Goal: Task Accomplishment & Management: Use online tool/utility

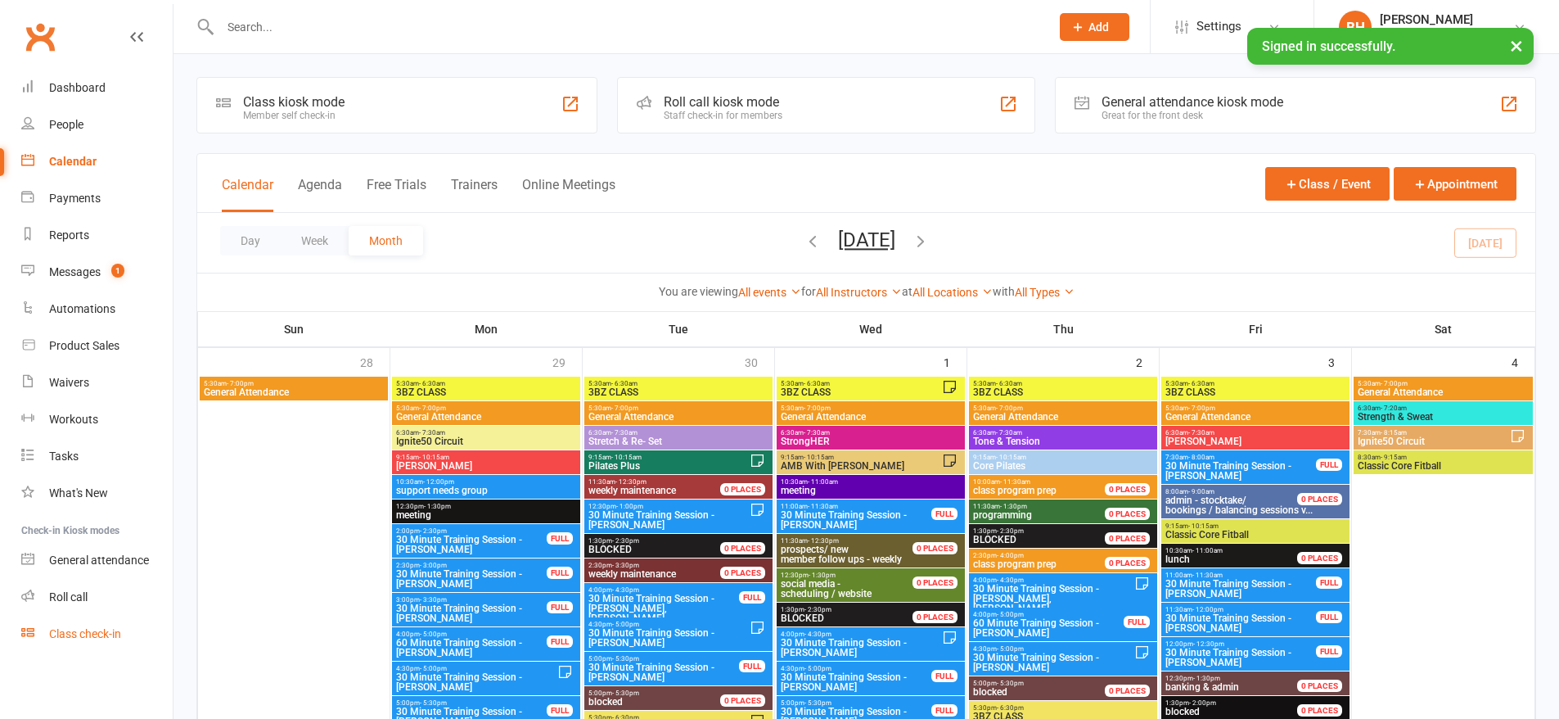
click at [91, 638] on div "Class check-in" at bounding box center [85, 633] width 72 height 13
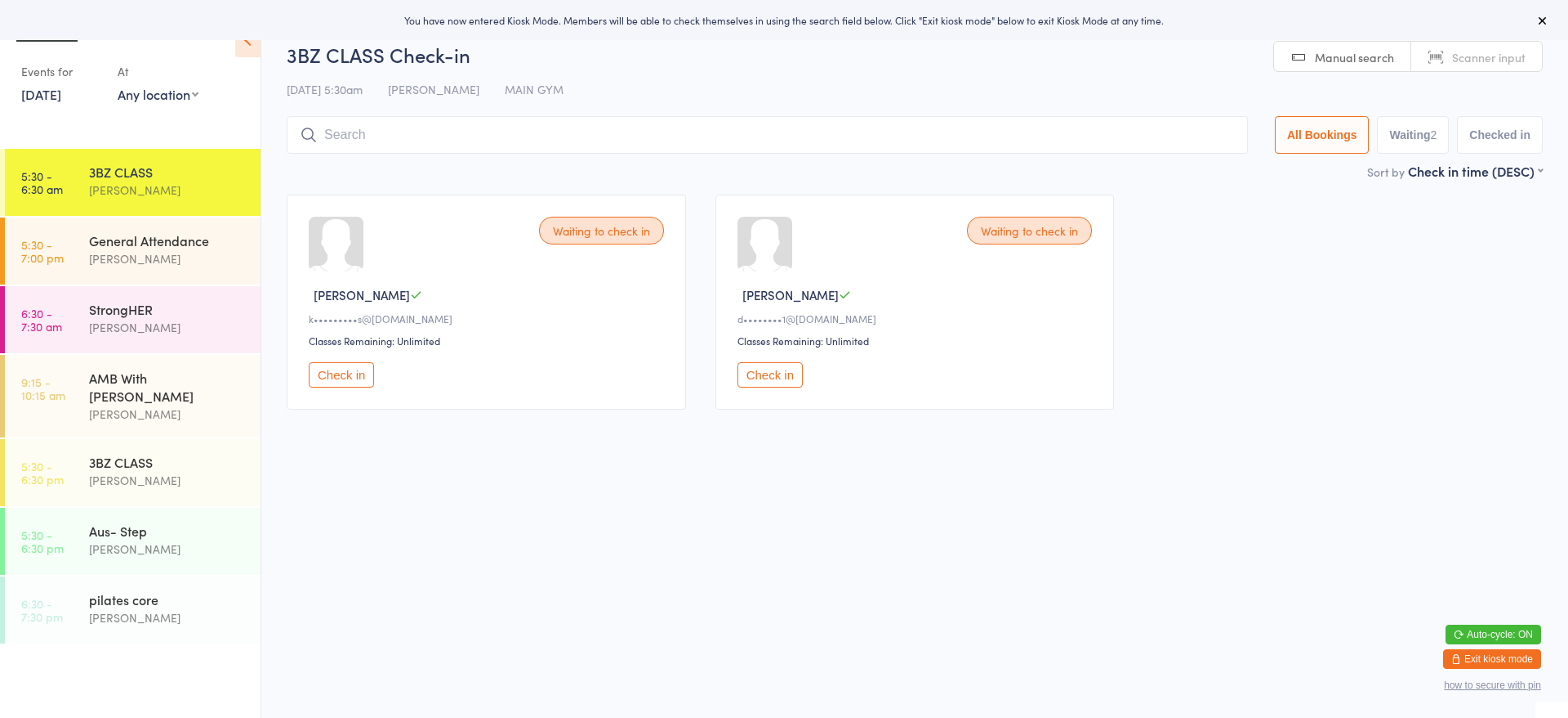
click at [1482, 44] on link "Scanner input" at bounding box center [1476, 57] width 131 height 31
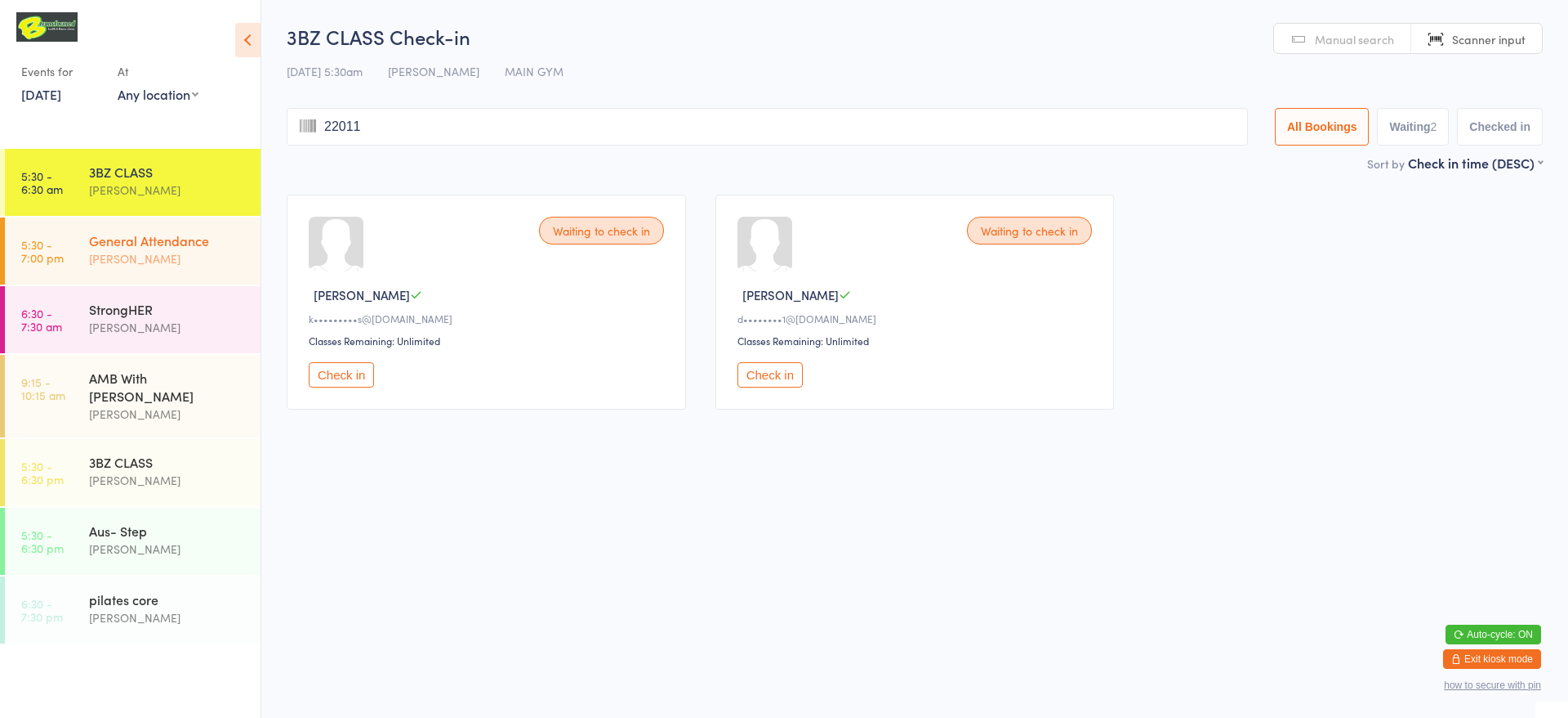
type input "220110"
type input "rac"
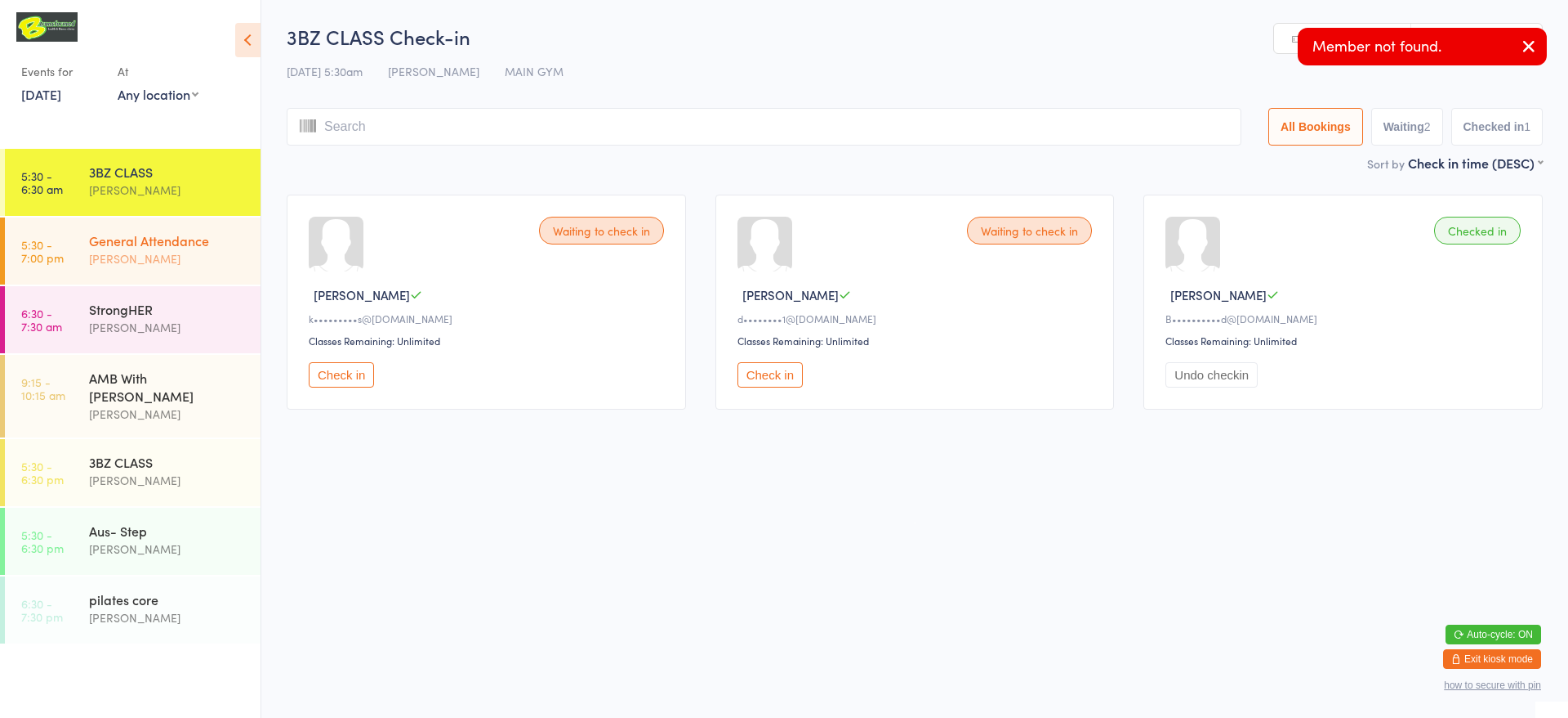
type input "h"
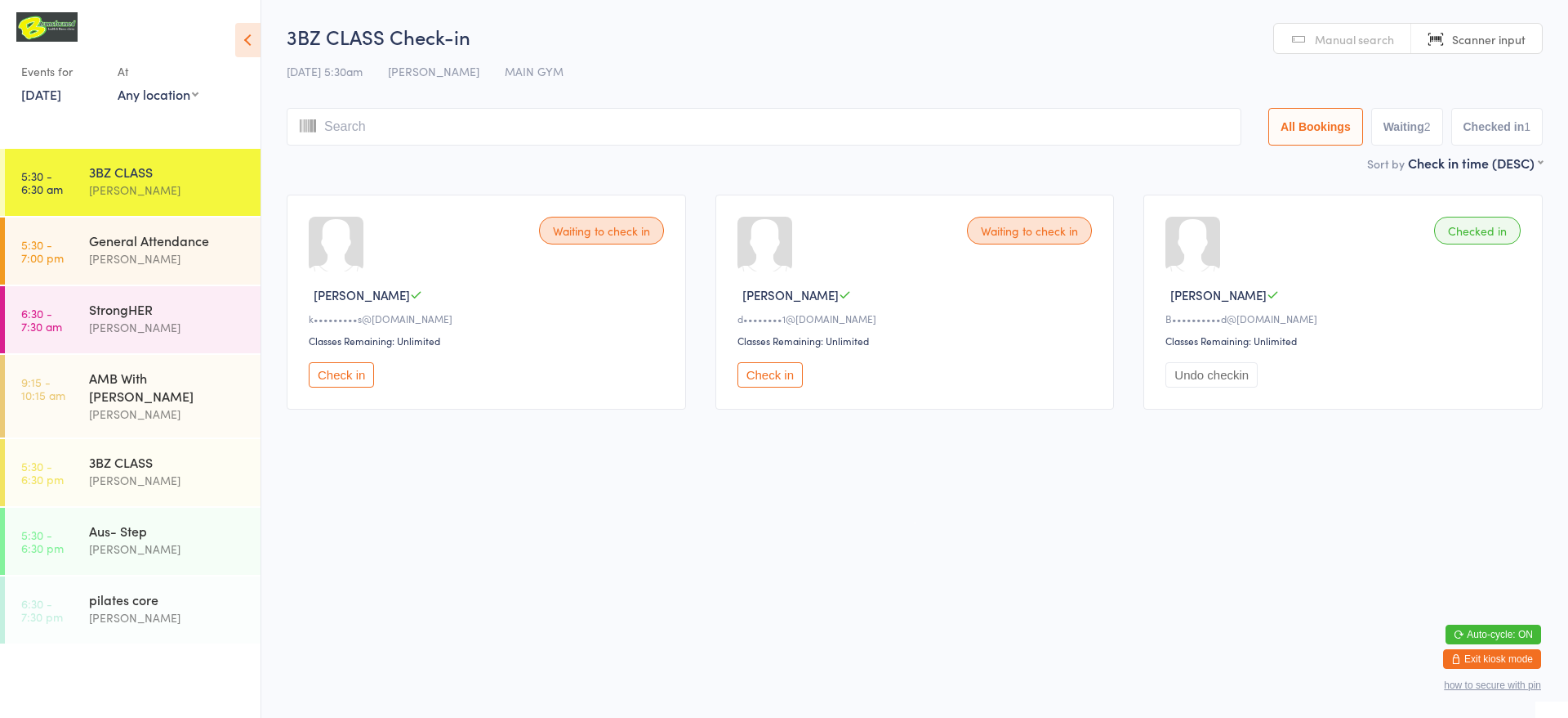
click at [1349, 50] on link "Manual search" at bounding box center [1342, 39] width 137 height 31
click at [1064, 136] on input "search" at bounding box center [764, 127] width 955 height 38
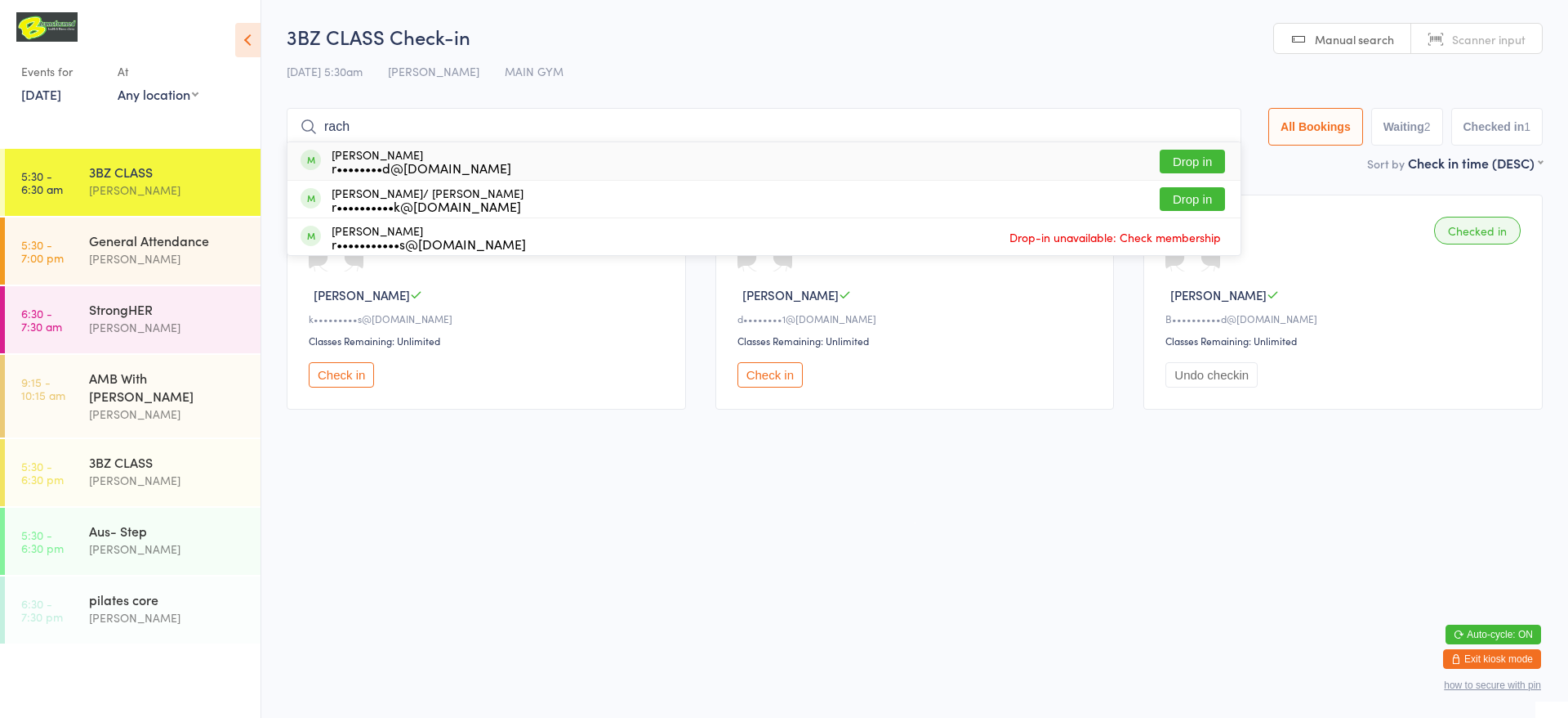
type input "rach"
click at [1202, 157] on button "Drop in" at bounding box center [1192, 162] width 65 height 24
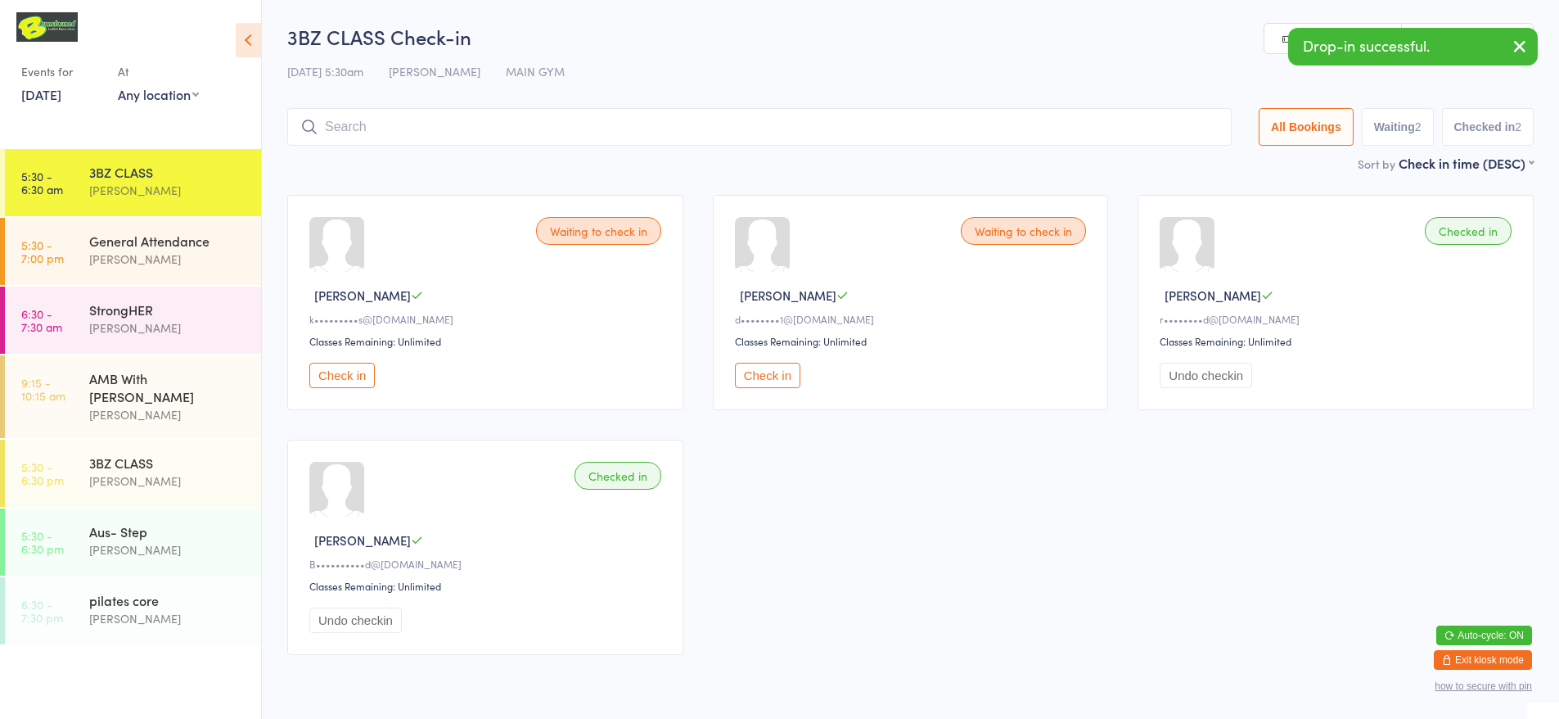
click at [1520, 43] on icon "button" at bounding box center [1520, 46] width 20 height 20
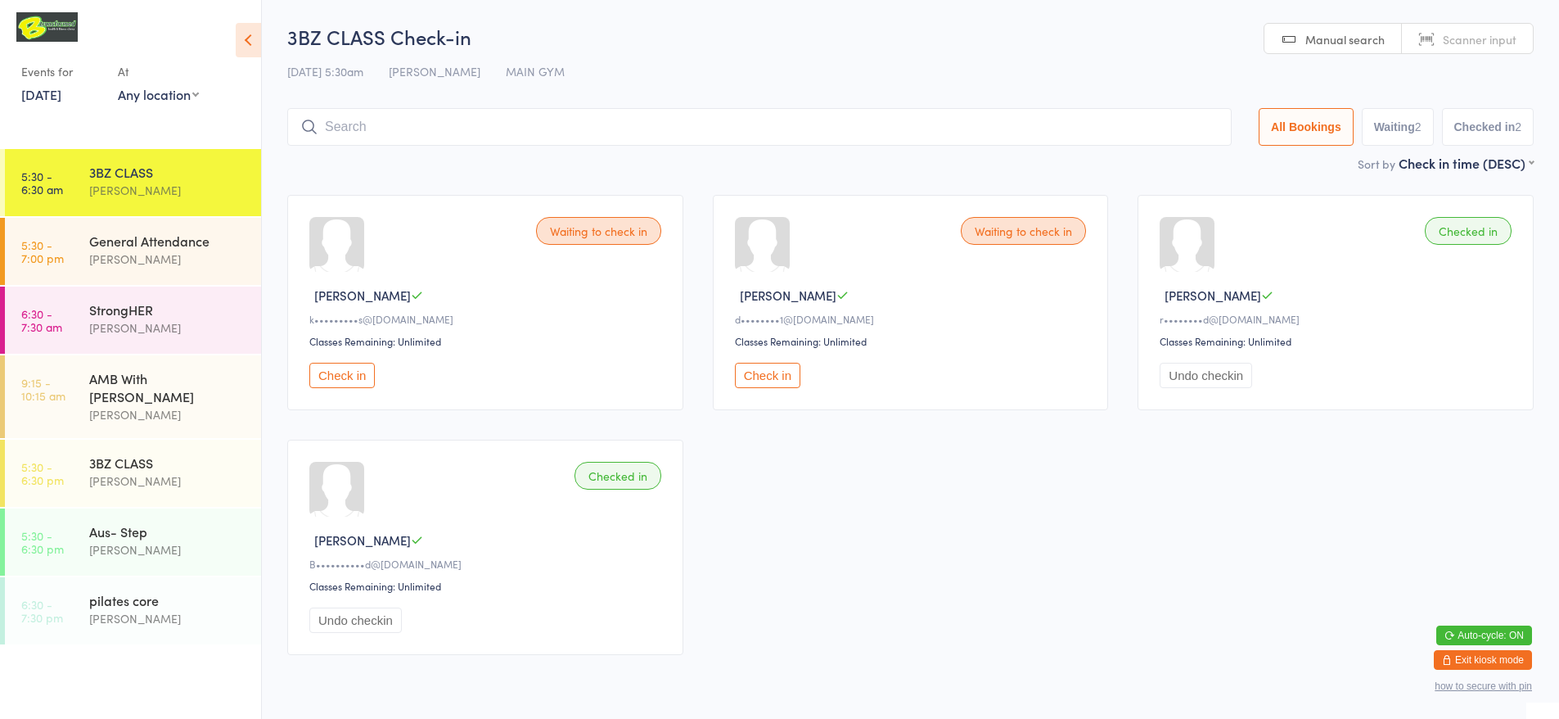
click at [1520, 43] on link "Scanner input" at bounding box center [1467, 39] width 131 height 31
type input "ta"
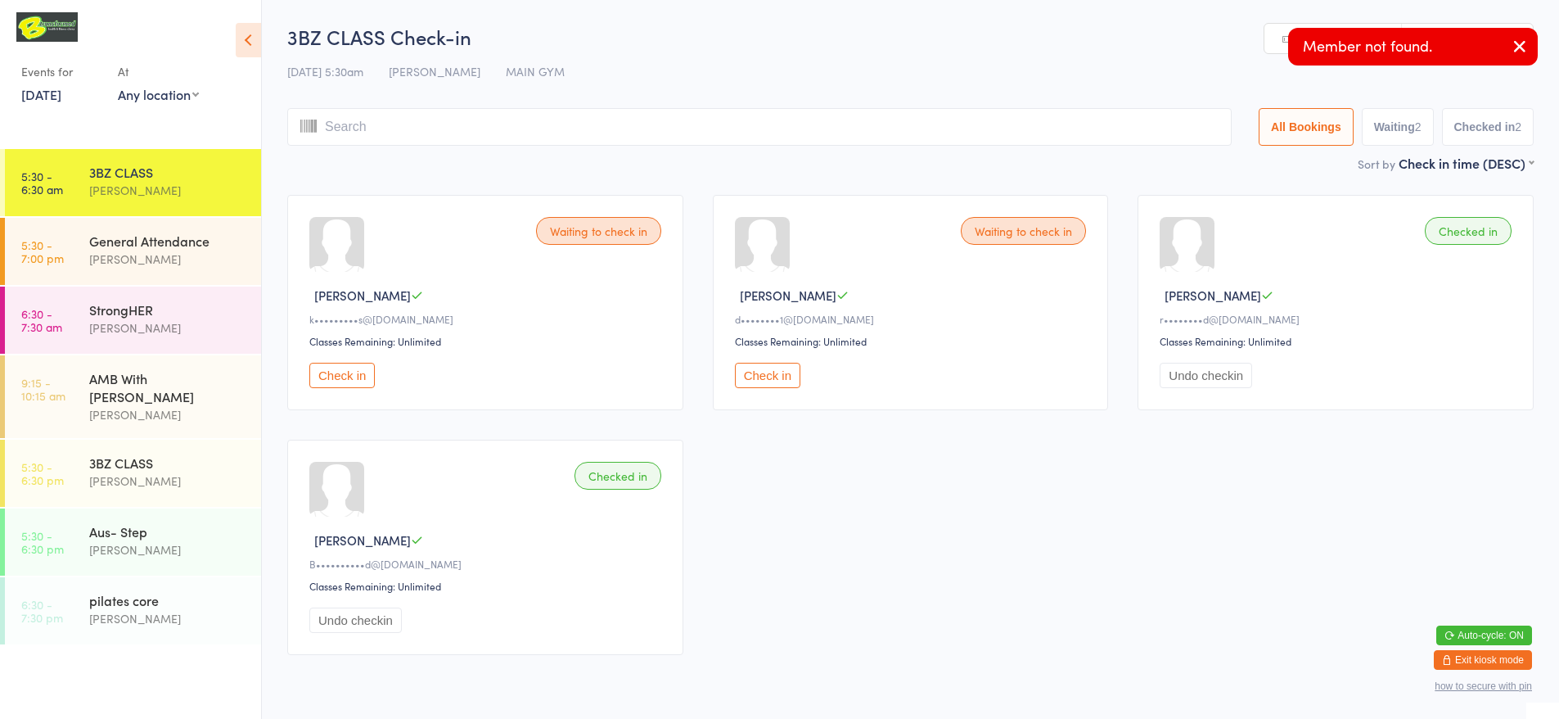
type input "m"
type input "ta"
click at [363, 133] on input "search" at bounding box center [759, 127] width 944 height 38
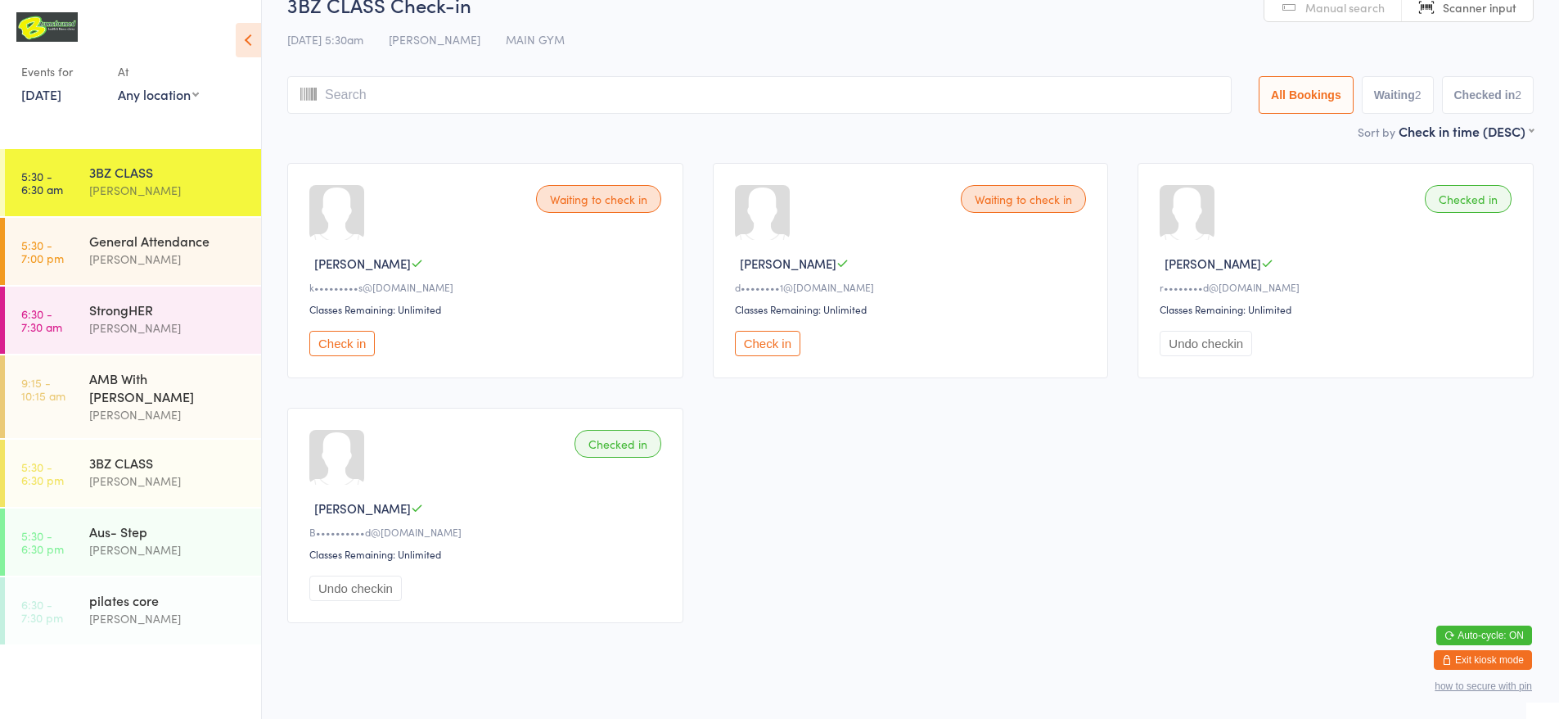
scroll to position [50, 0]
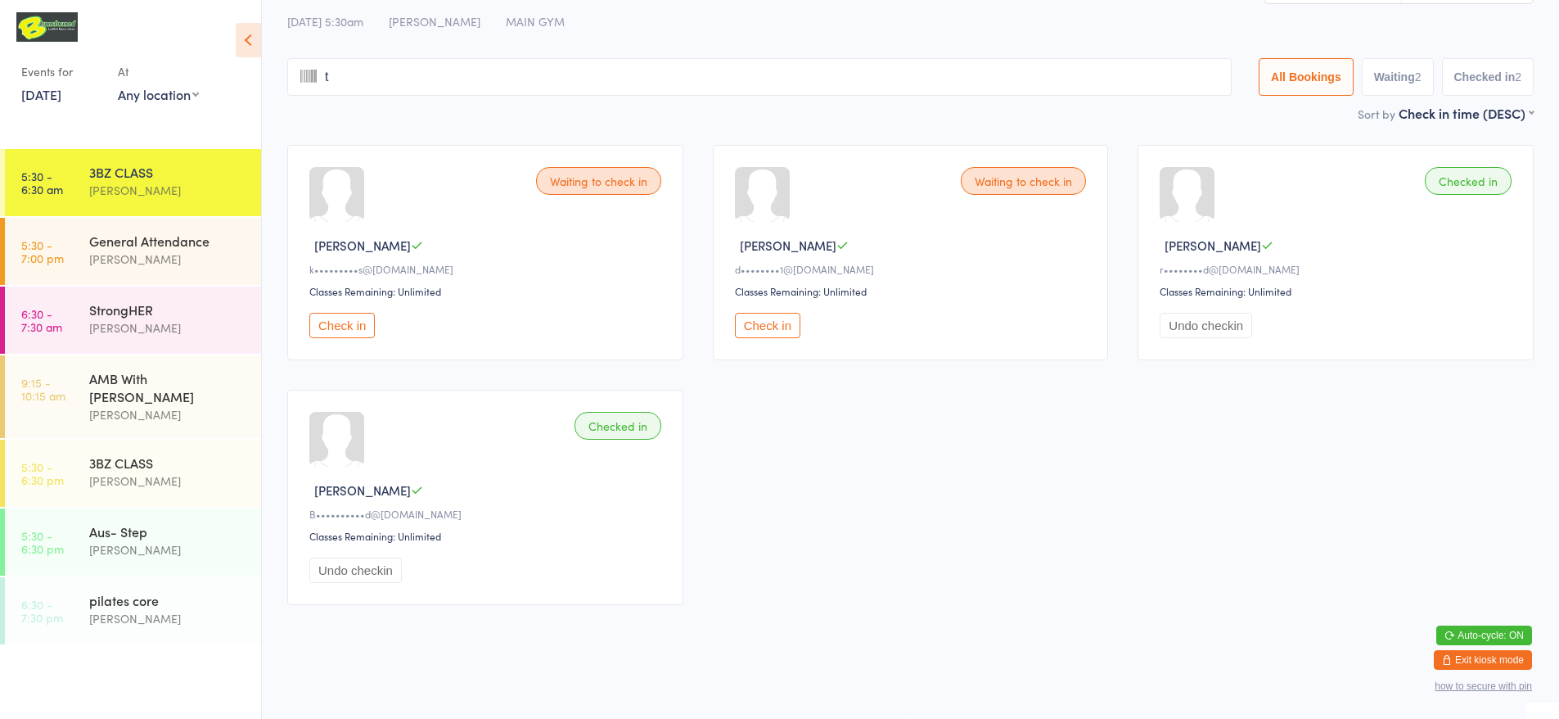
type input "ta"
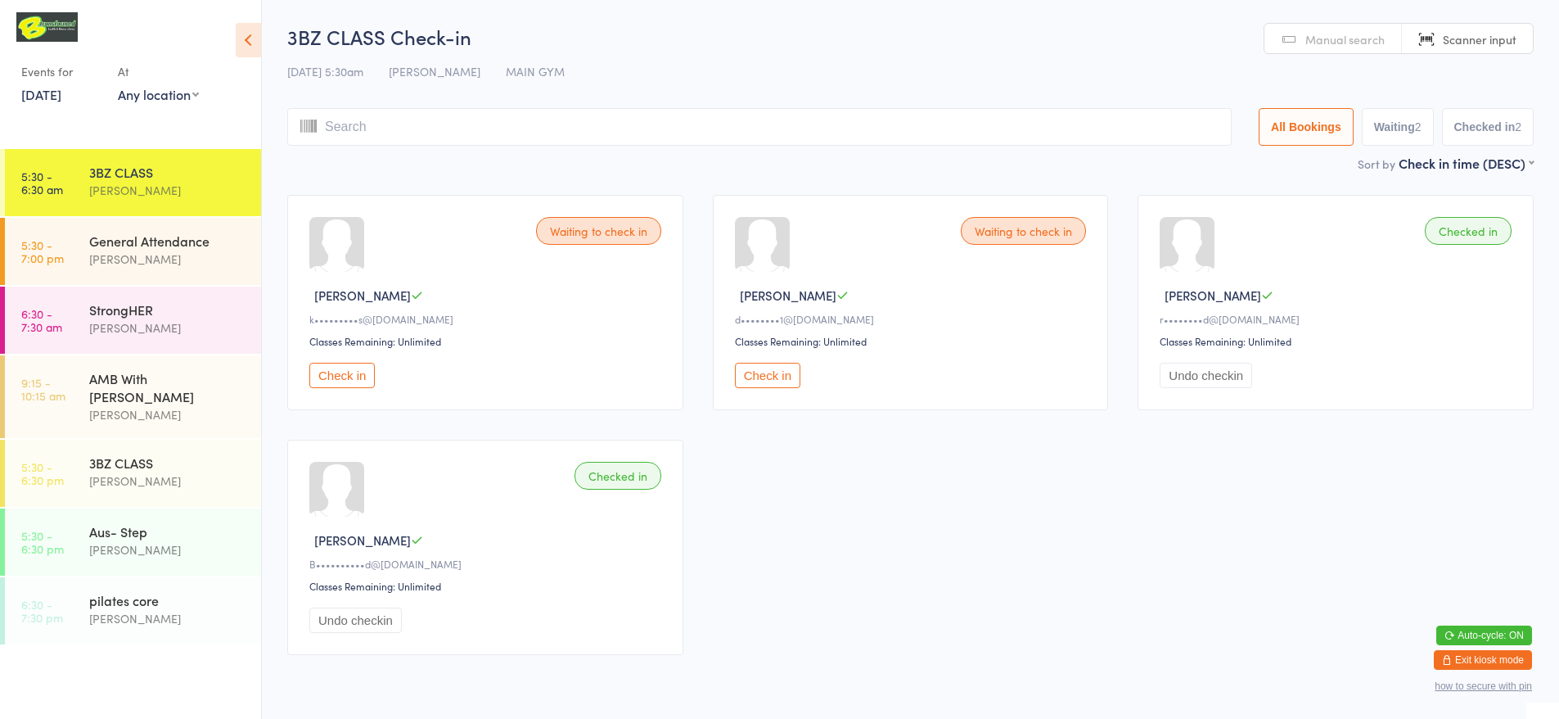
click at [1320, 48] on link "Manual search" at bounding box center [1332, 39] width 137 height 31
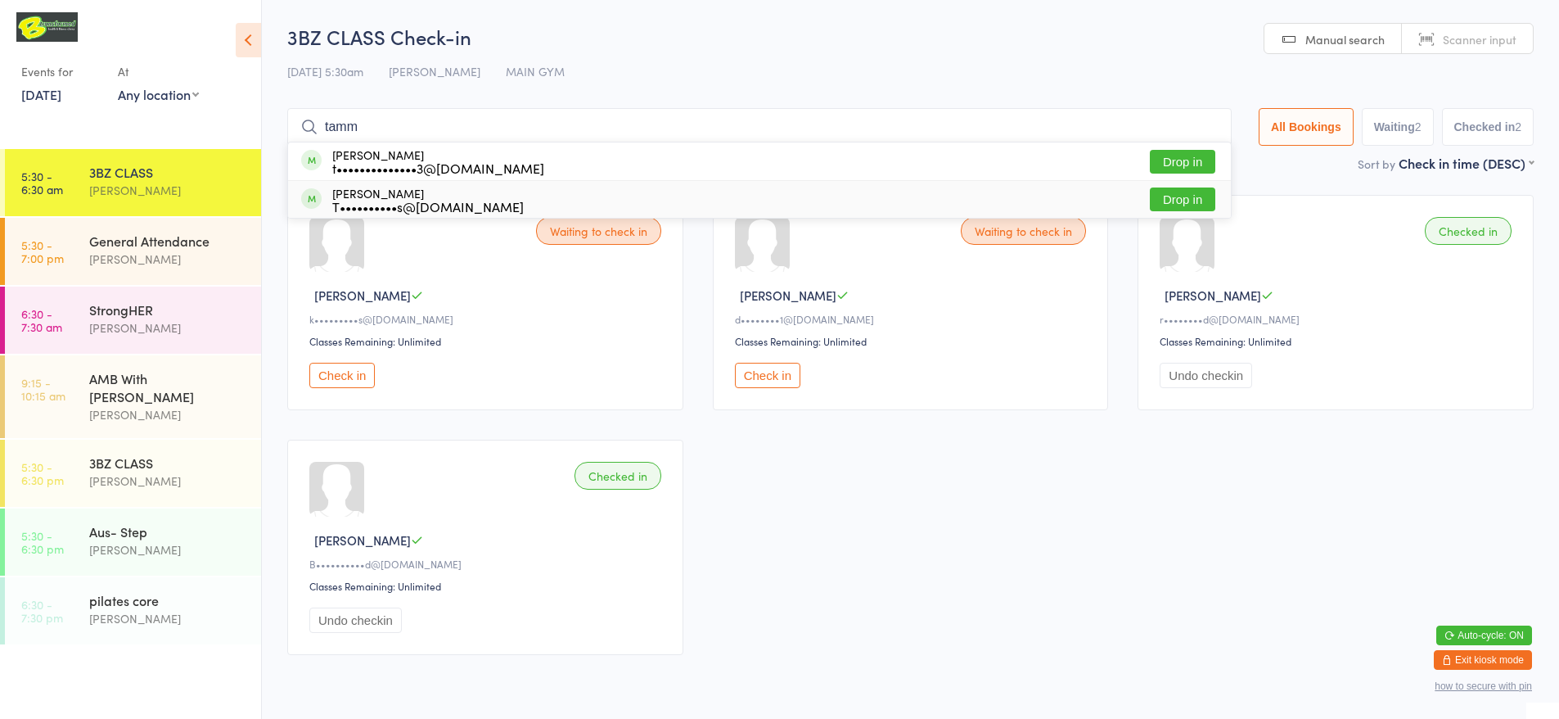
type input "tamm"
click at [430, 200] on div "T••••••••••s@[DOMAIN_NAME]" at bounding box center [428, 206] width 192 height 13
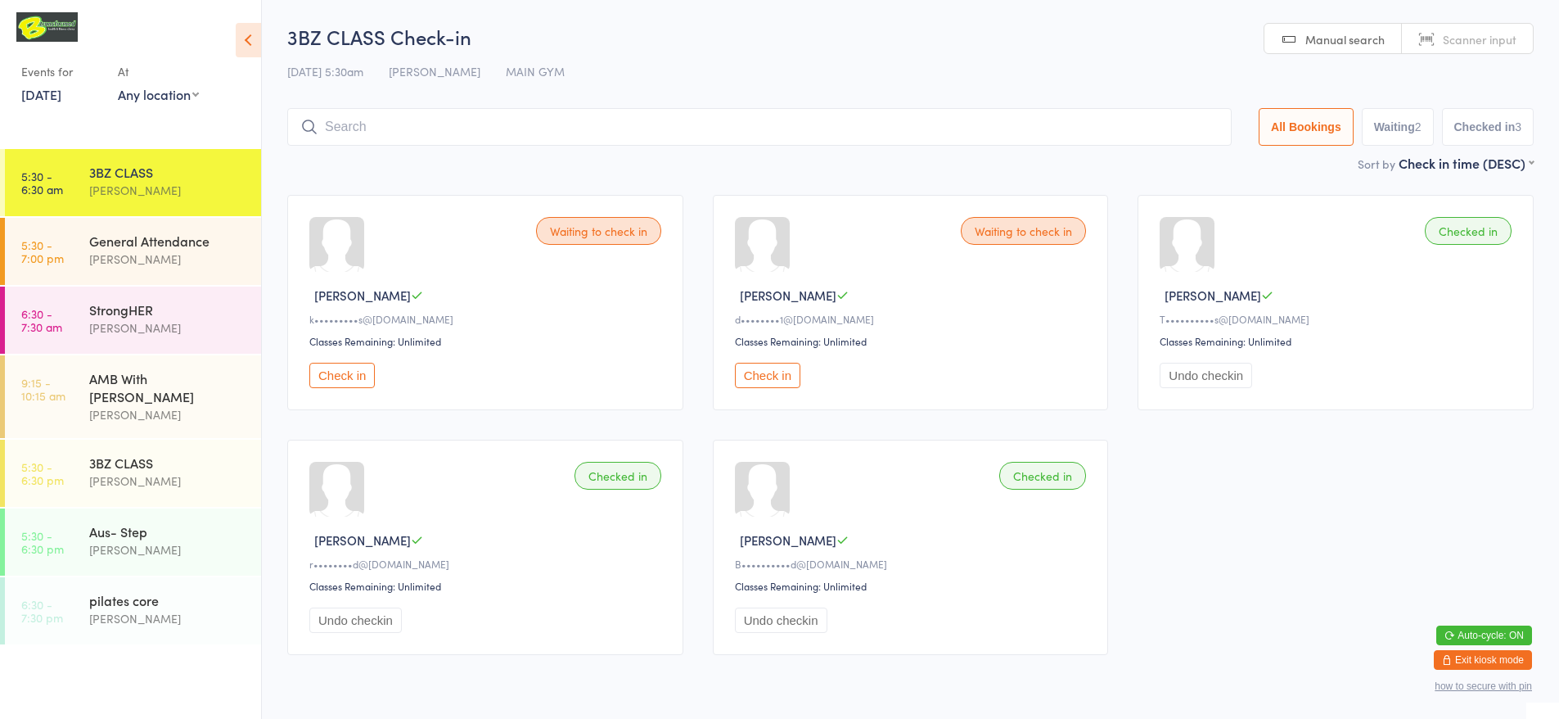
click at [759, 381] on button "Check in" at bounding box center [767, 375] width 65 height 25
click at [422, 118] on input "search" at bounding box center [759, 127] width 944 height 38
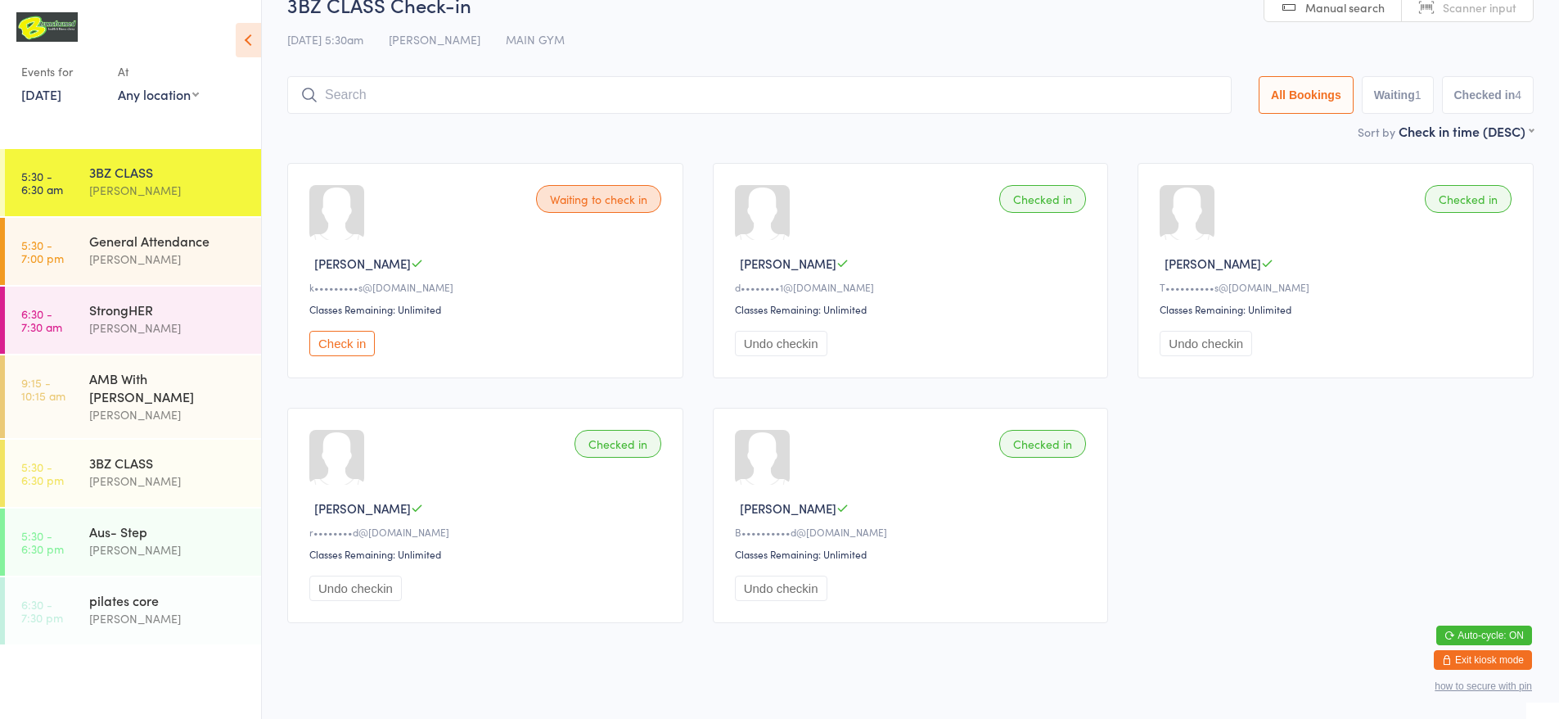
scroll to position [50, 0]
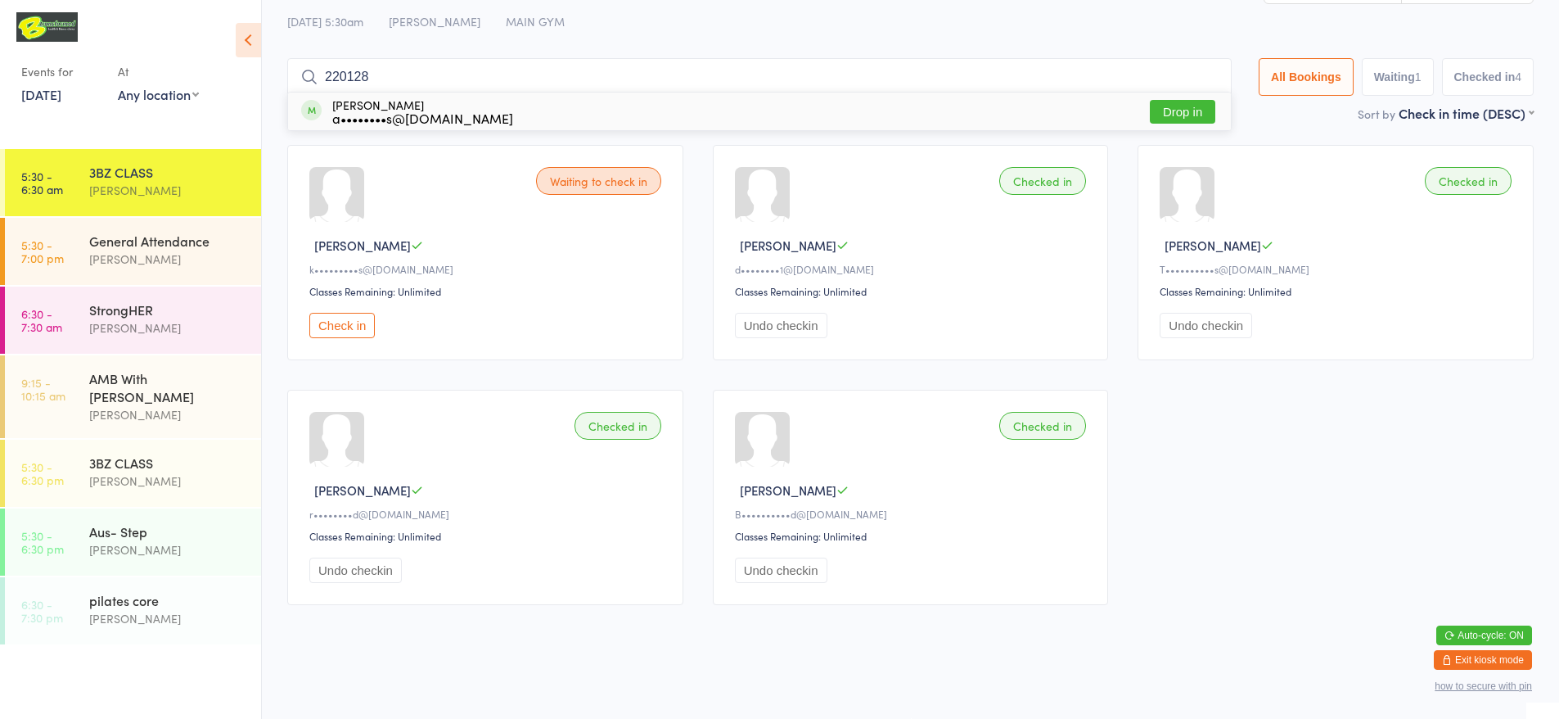
type input "220128"
click at [1188, 100] on button "Drop in" at bounding box center [1182, 112] width 65 height 24
type input "sue"
click at [1168, 112] on button "Drop in" at bounding box center [1182, 112] width 65 height 24
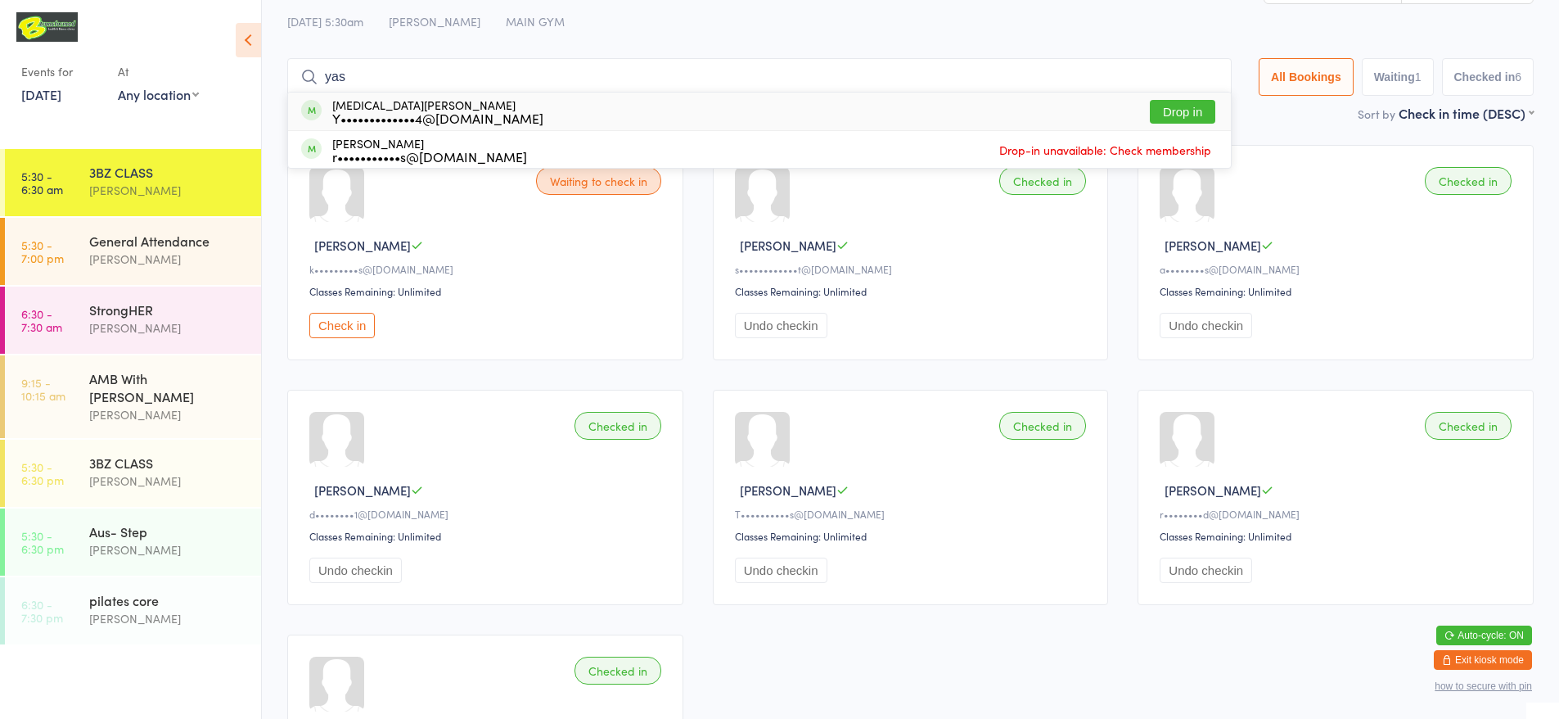
type input "yas"
click at [1183, 110] on button "Drop in" at bounding box center [1182, 112] width 65 height 24
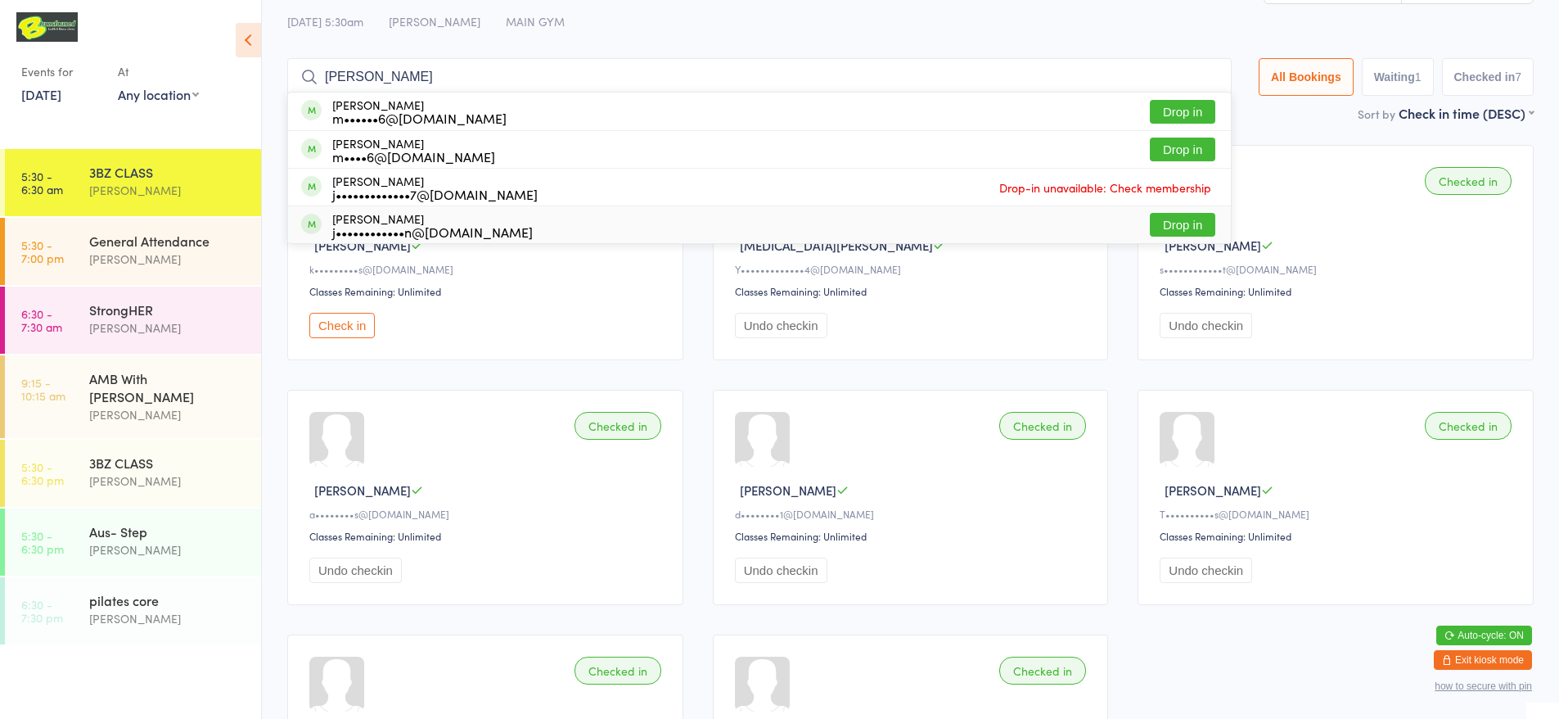
type input "[PERSON_NAME]"
click at [1188, 228] on button "Drop in" at bounding box center [1182, 225] width 65 height 24
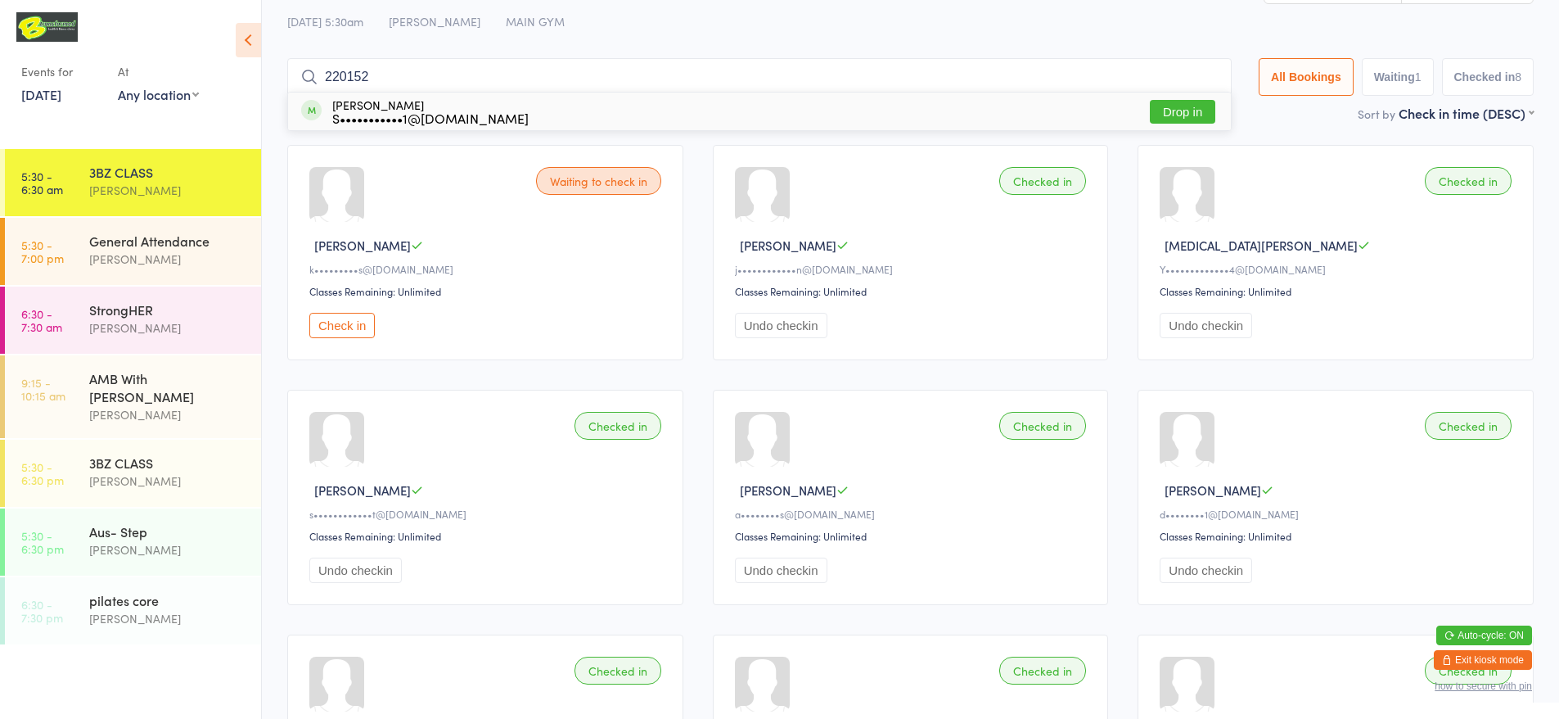
type input "220152"
click at [1168, 102] on button "Drop in" at bounding box center [1182, 112] width 65 height 24
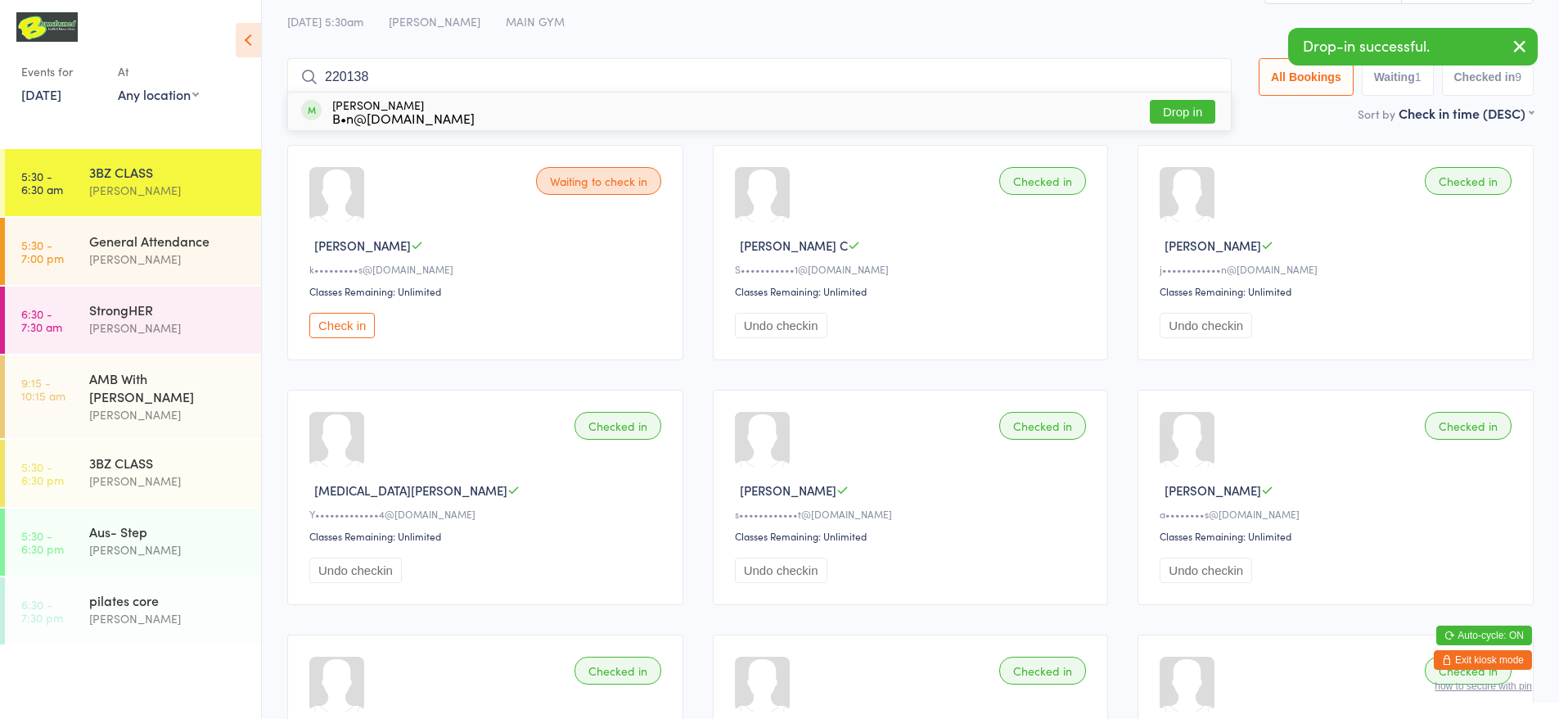
type input "220138"
click at [1165, 105] on button "Drop in" at bounding box center [1182, 112] width 65 height 24
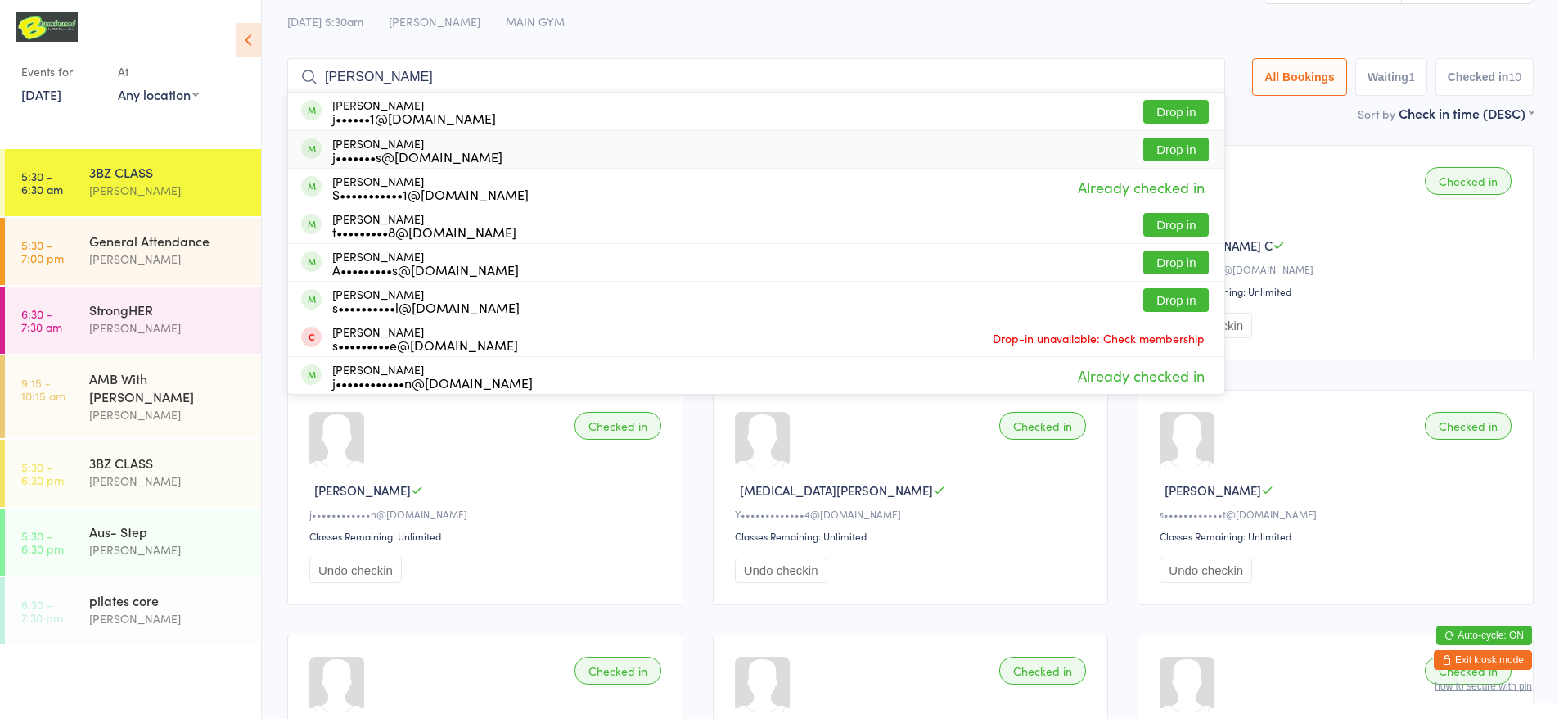
type input "[PERSON_NAME]"
click at [480, 147] on div "[PERSON_NAME] j•••••••s@[DOMAIN_NAME] Drop in" at bounding box center [756, 149] width 936 height 37
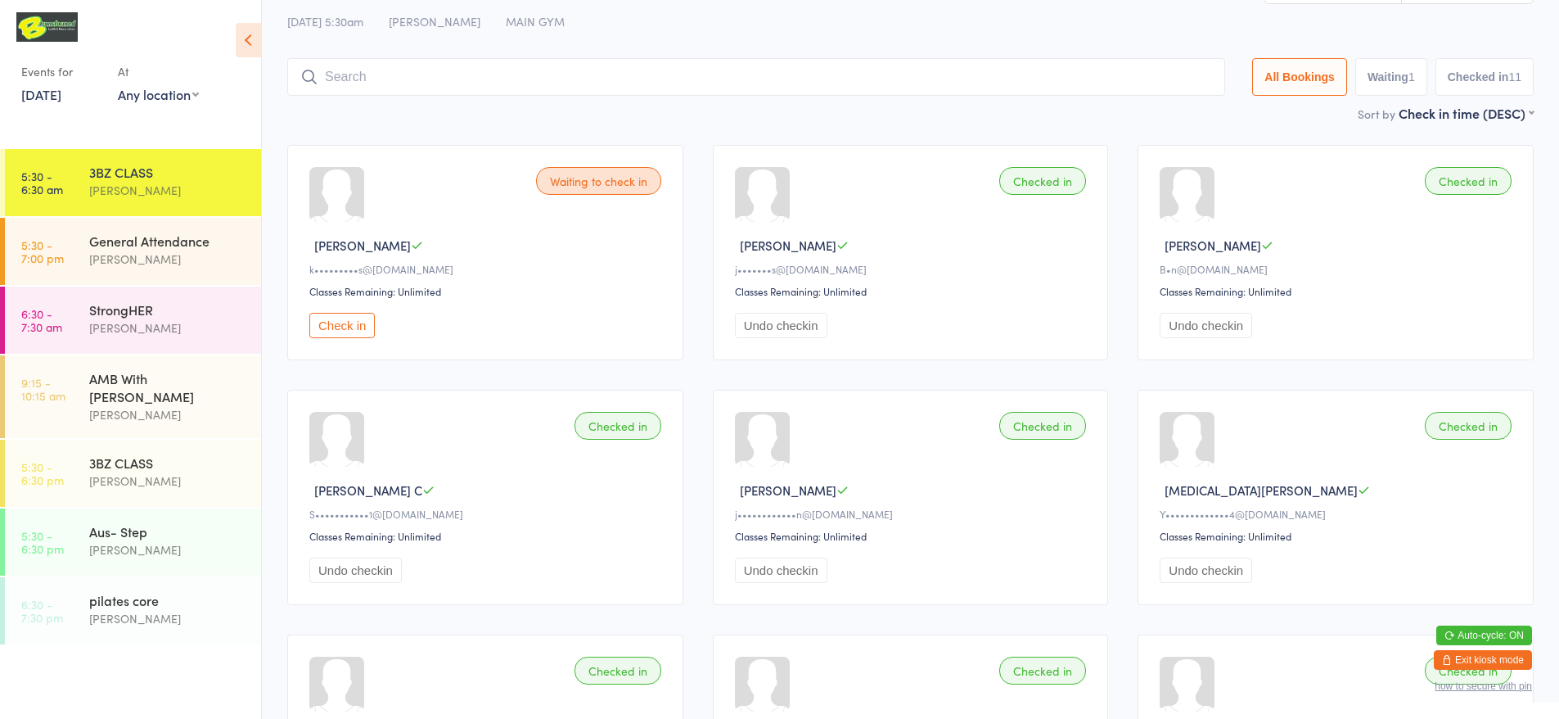
click at [720, 74] on input "search" at bounding box center [756, 77] width 938 height 38
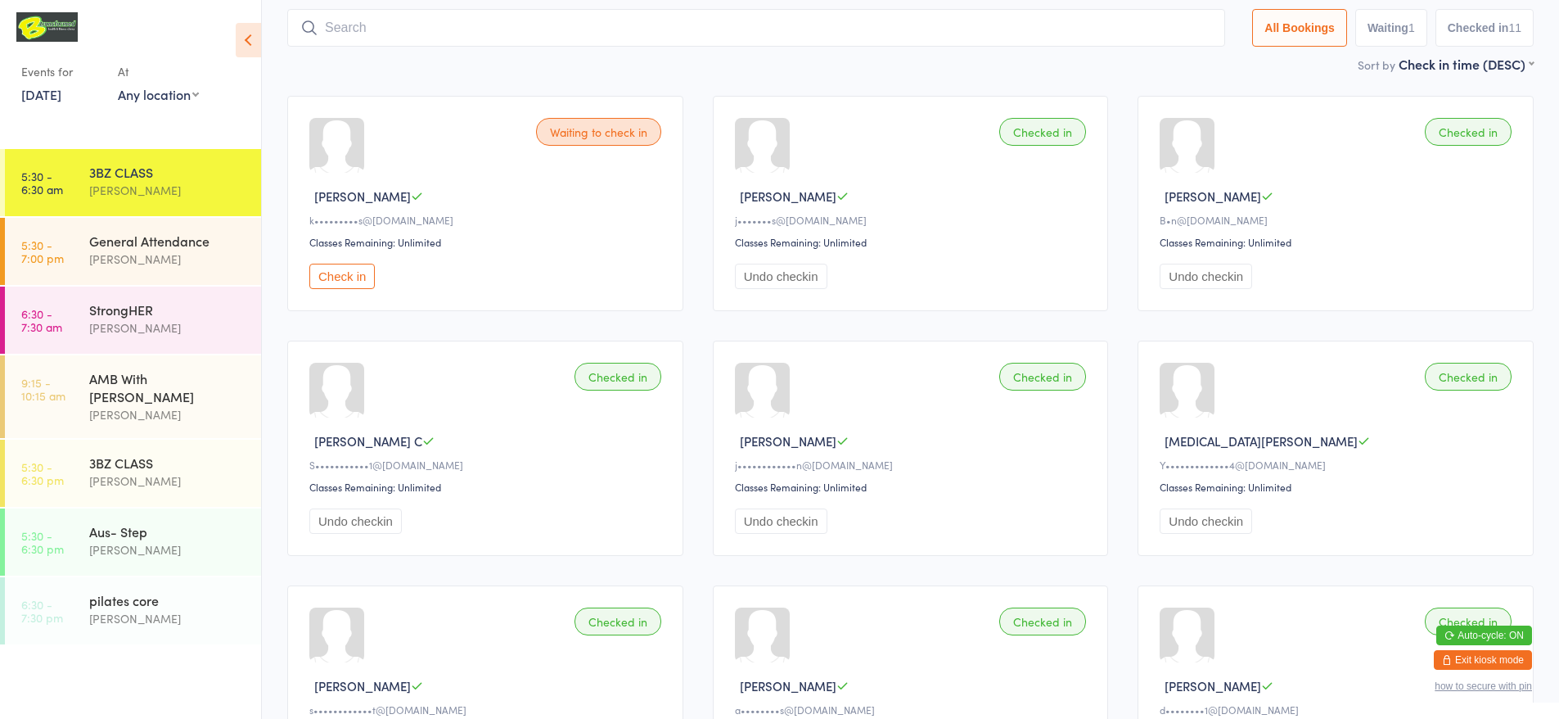
scroll to position [108, 0]
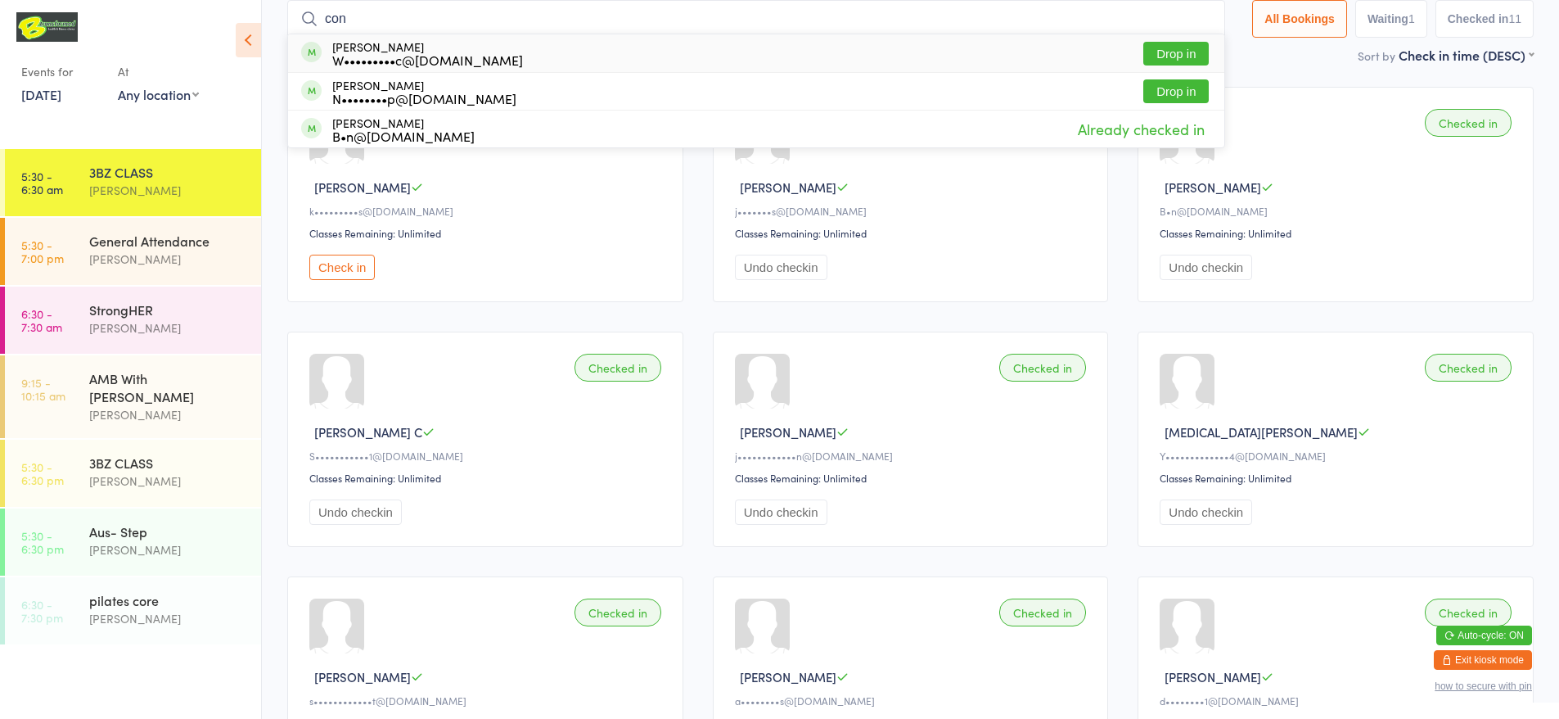
type input "con"
click at [1178, 49] on button "Drop in" at bounding box center [1175, 54] width 65 height 24
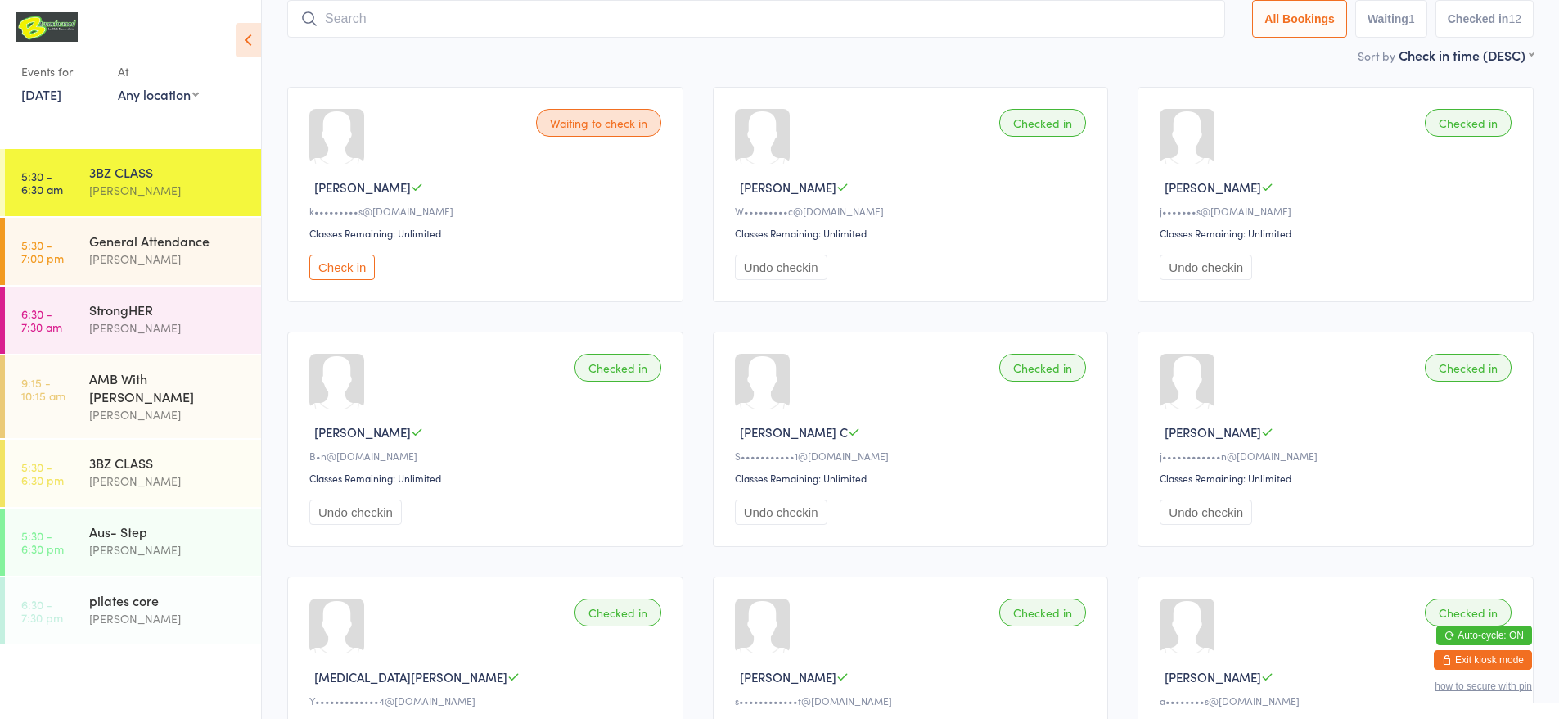
click at [338, 260] on button "Check in" at bounding box center [341, 267] width 65 height 25
click at [178, 243] on div "General Attendance" at bounding box center [168, 241] width 158 height 18
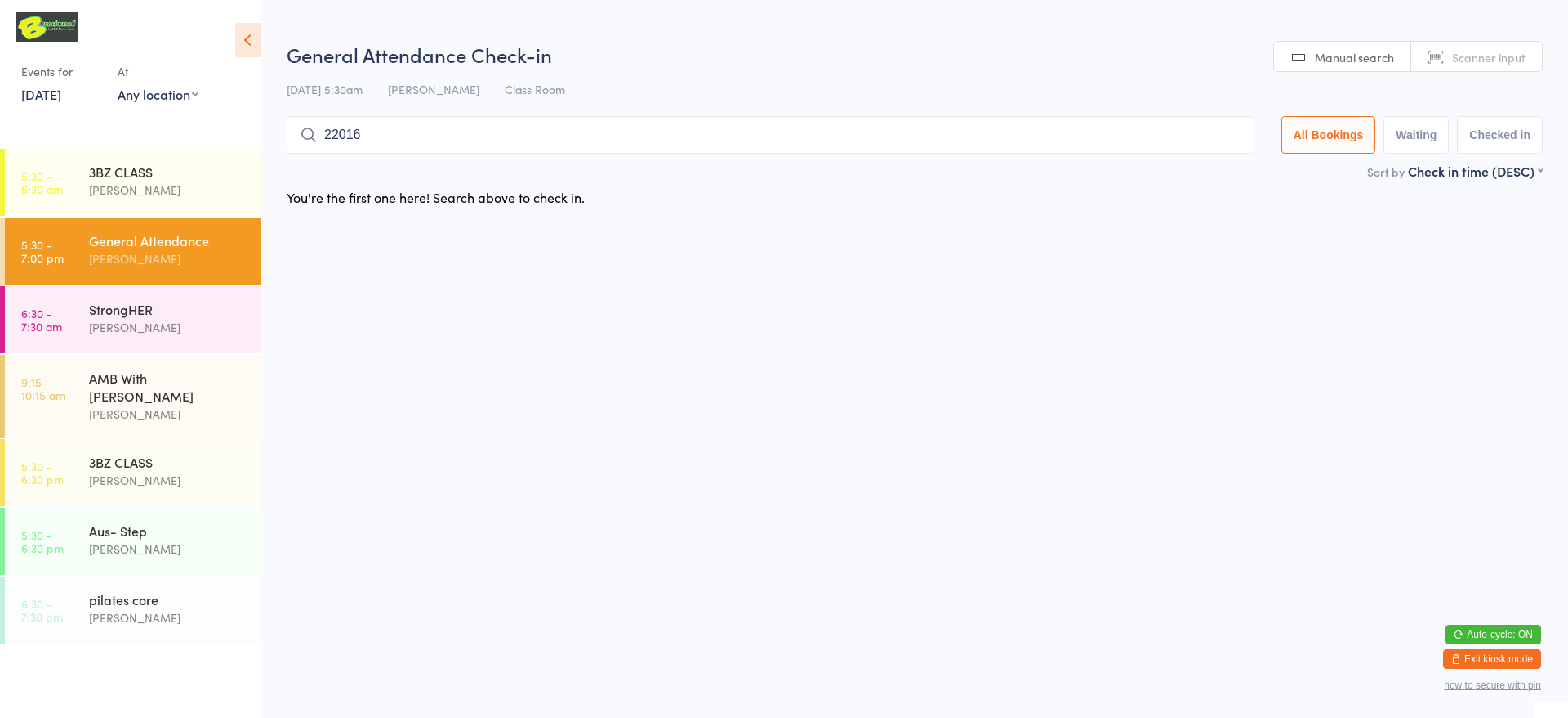
type input "220167"
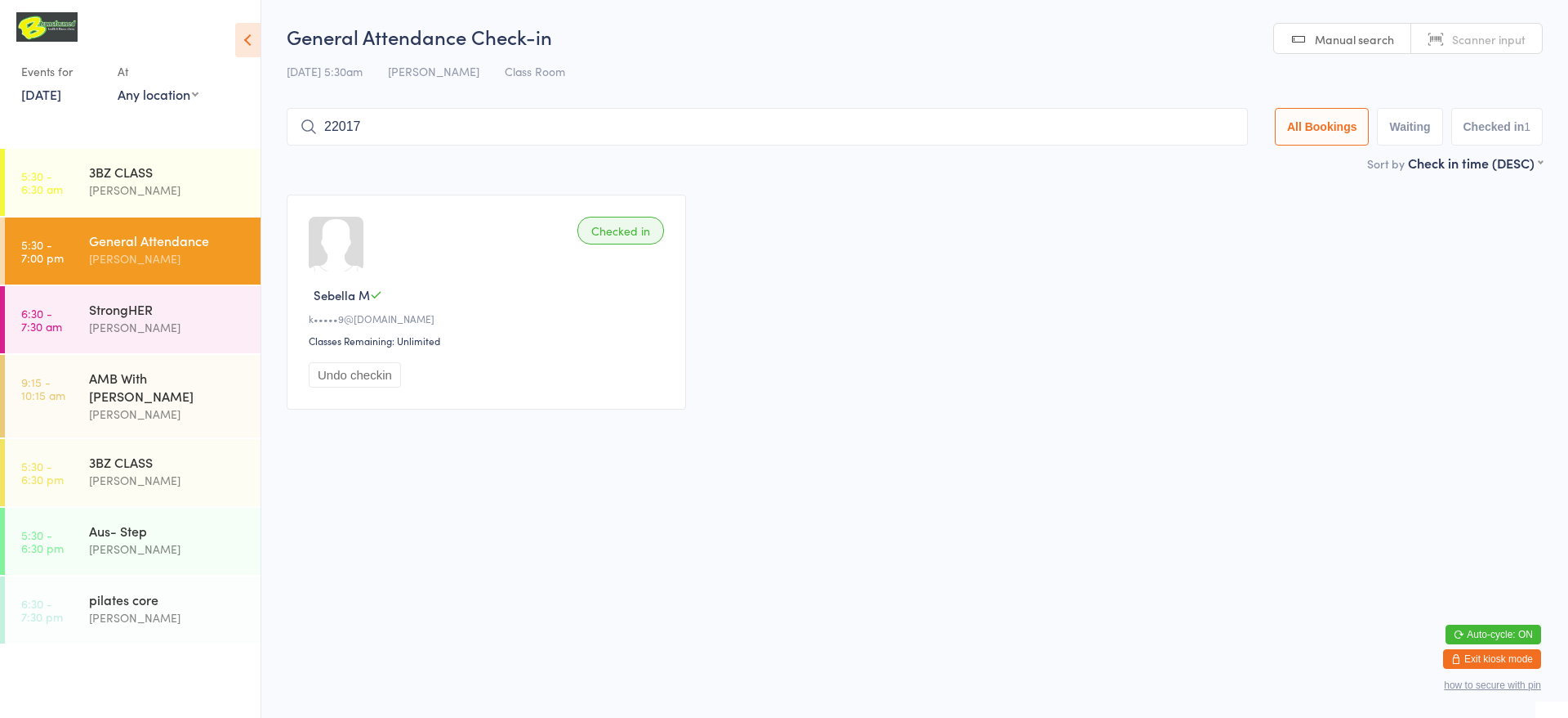
type input "220171"
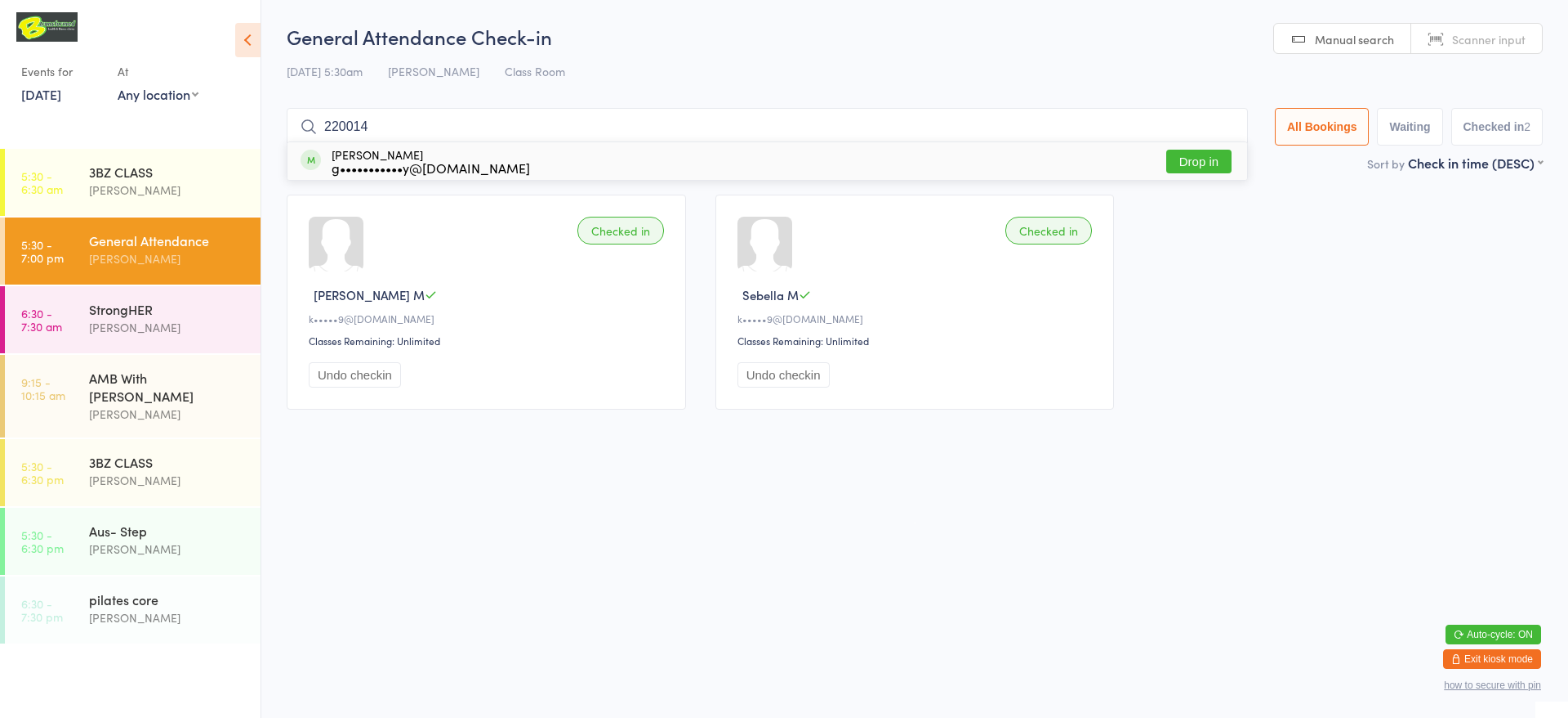
type input "220014"
click at [1194, 156] on button "Drop in" at bounding box center [1199, 162] width 65 height 24
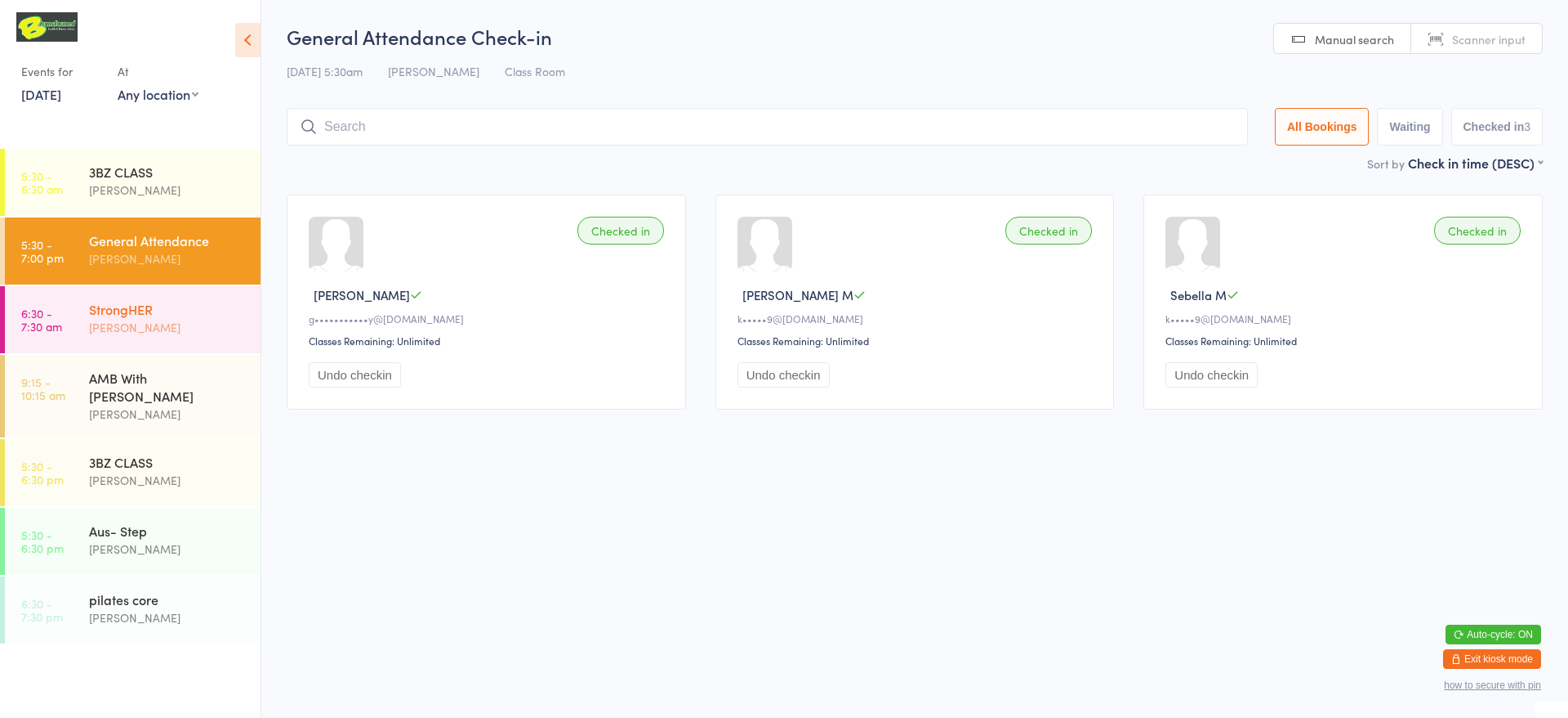
click at [123, 314] on div "StrongHER" at bounding box center [168, 309] width 158 height 18
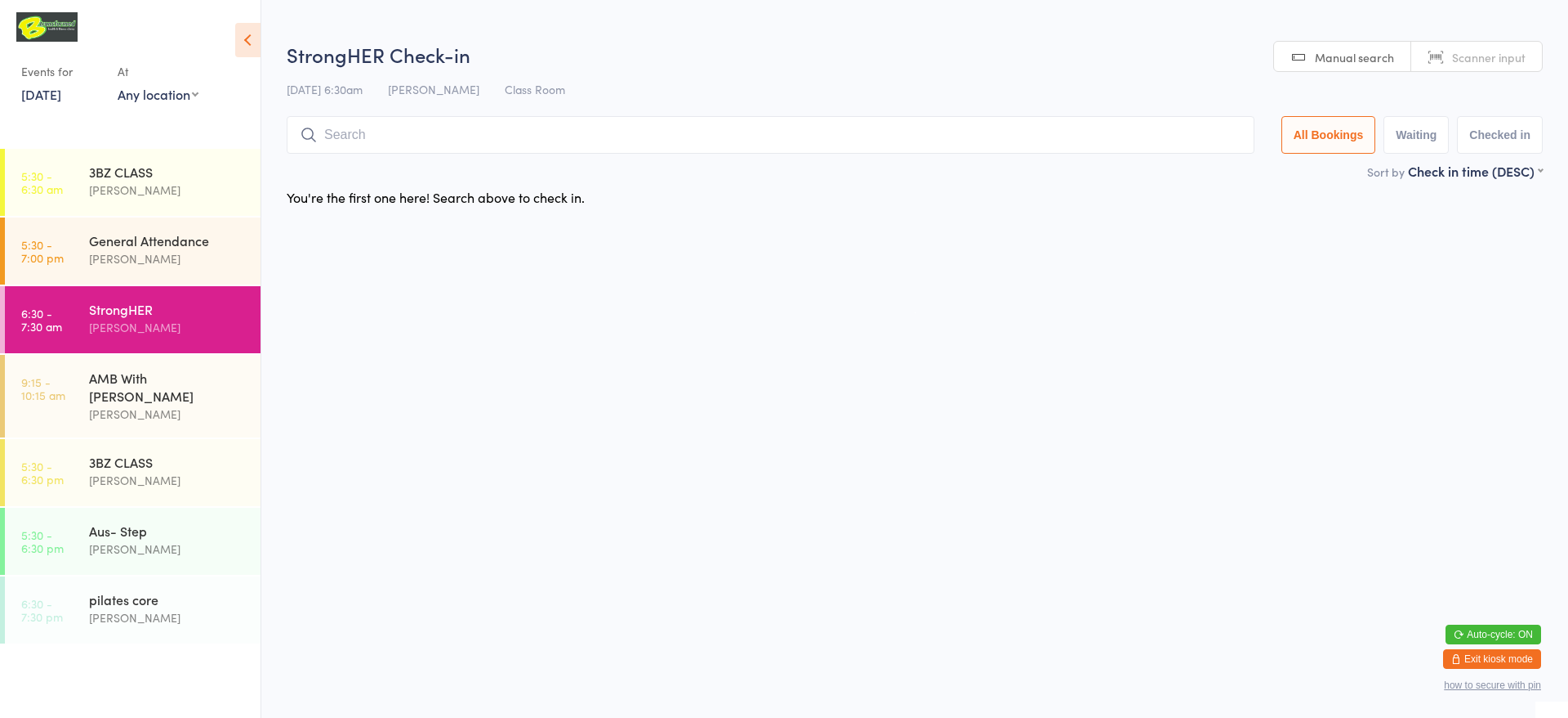
click at [1511, 63] on span "Scanner input" at bounding box center [1489, 57] width 74 height 16
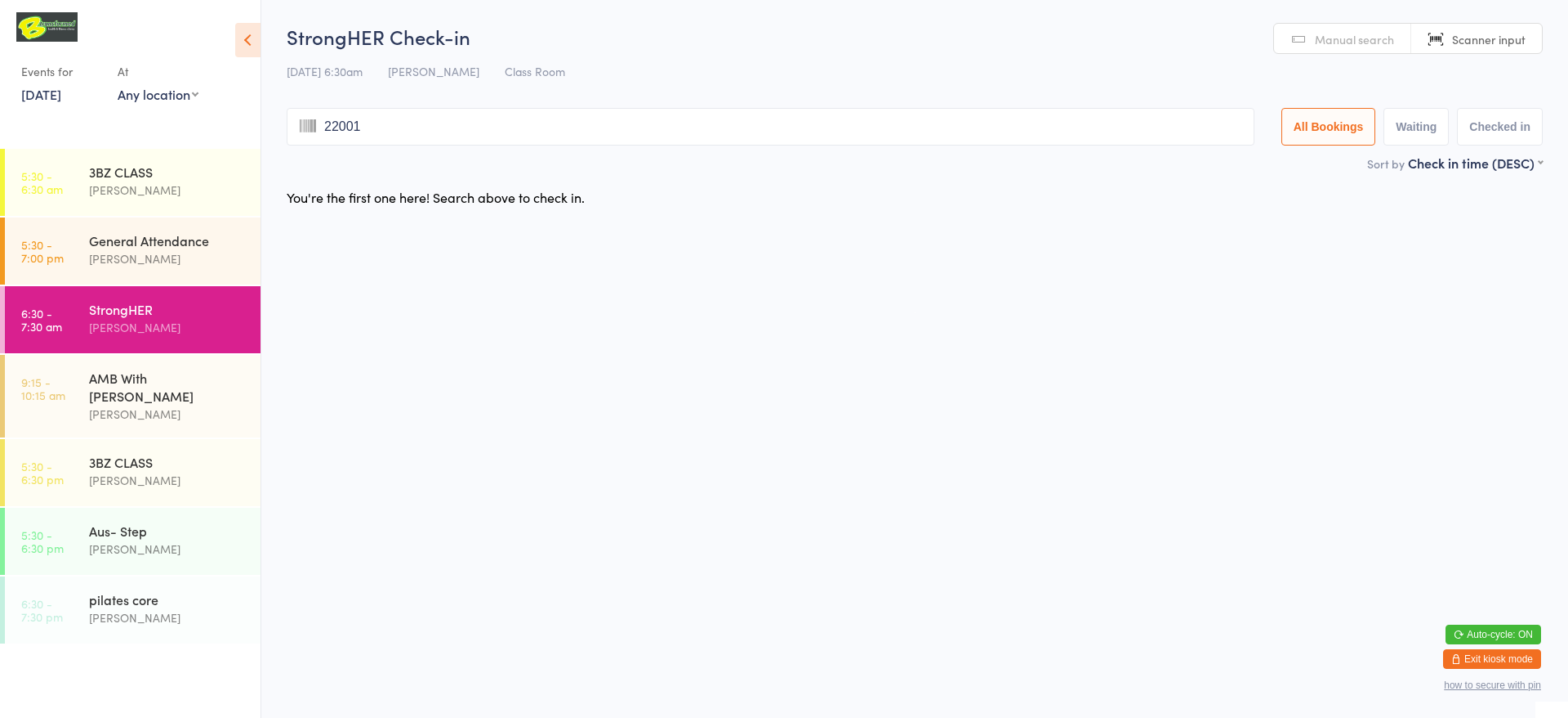
type input "220014"
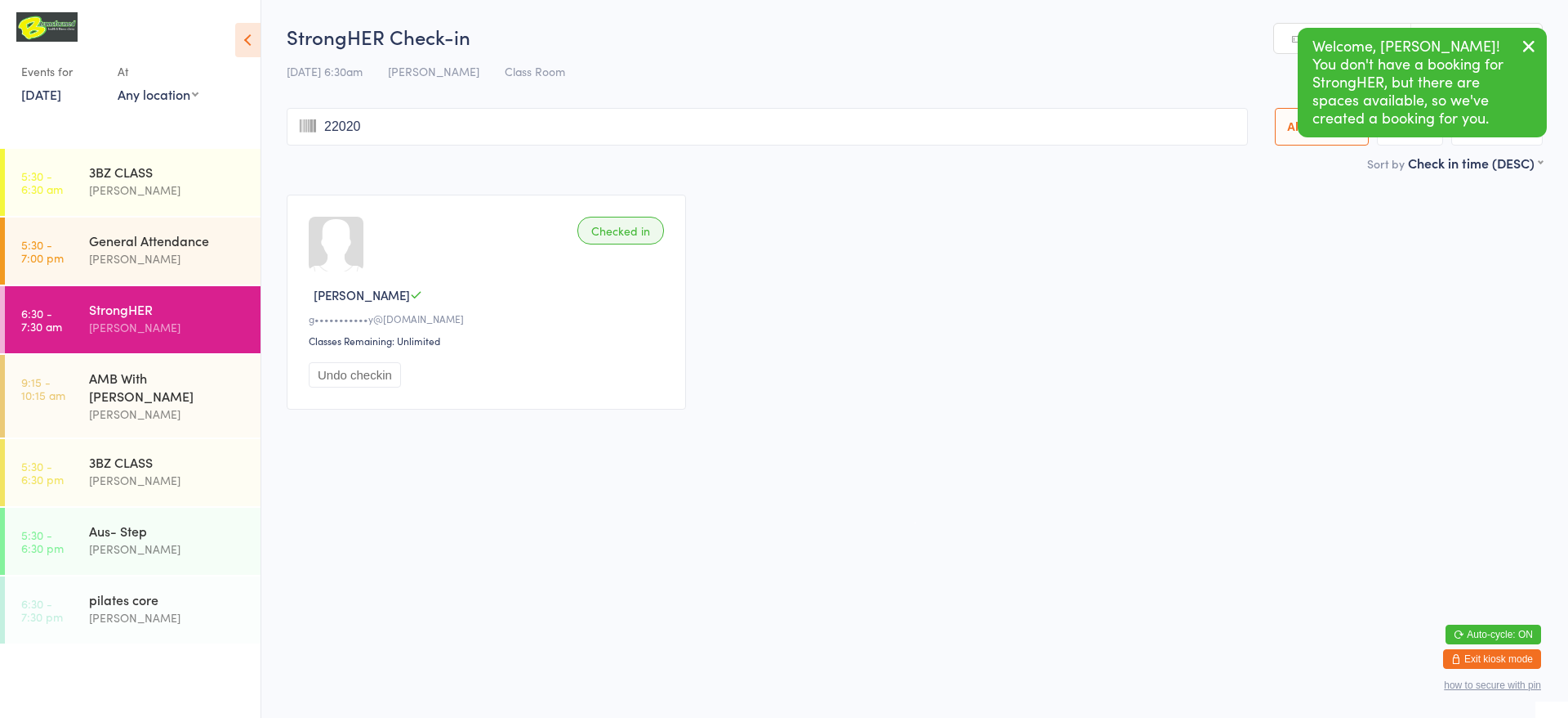
type input "220204"
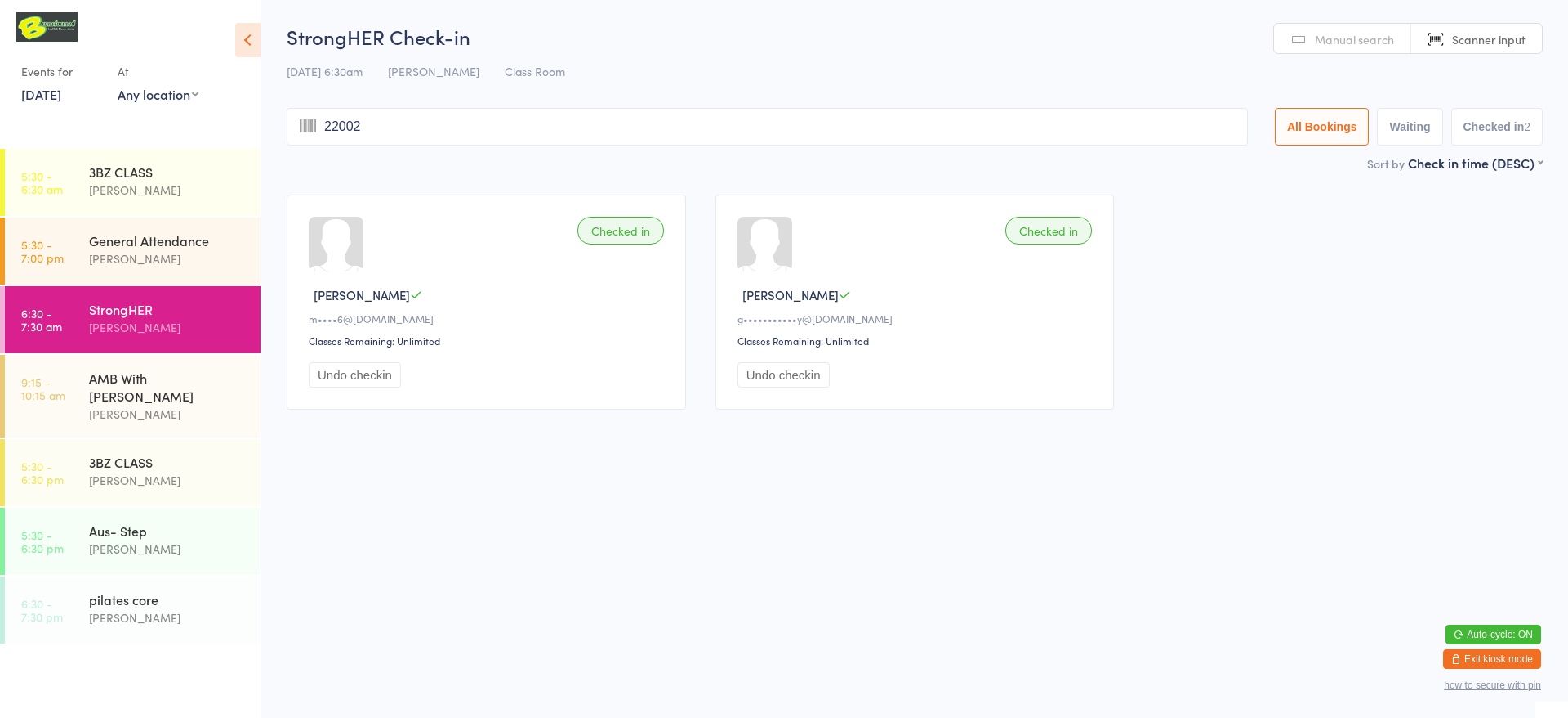
type input "220021"
click at [1351, 38] on span "Manual search" at bounding box center [1354, 39] width 79 height 16
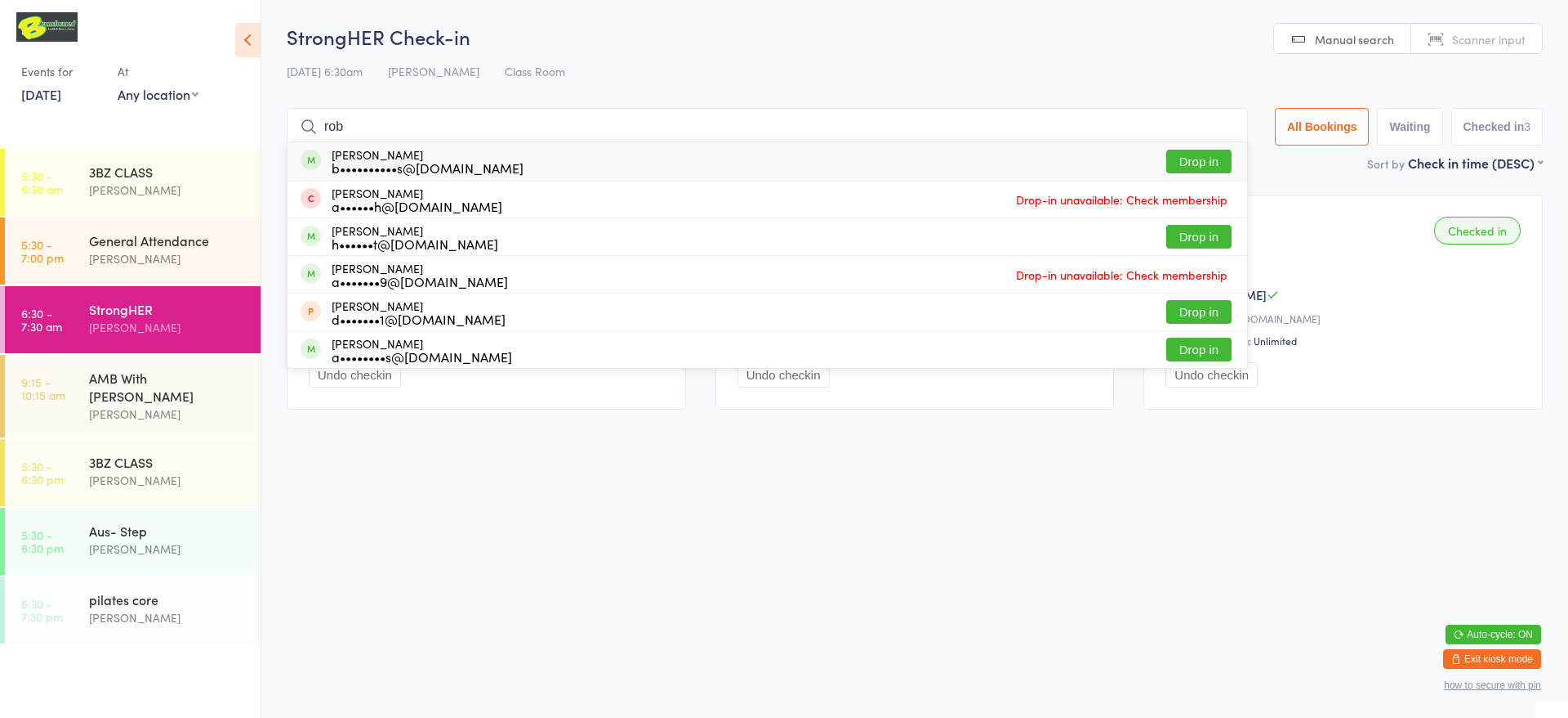
type input "rob"
click at [1190, 167] on button "Drop in" at bounding box center [1199, 162] width 65 height 24
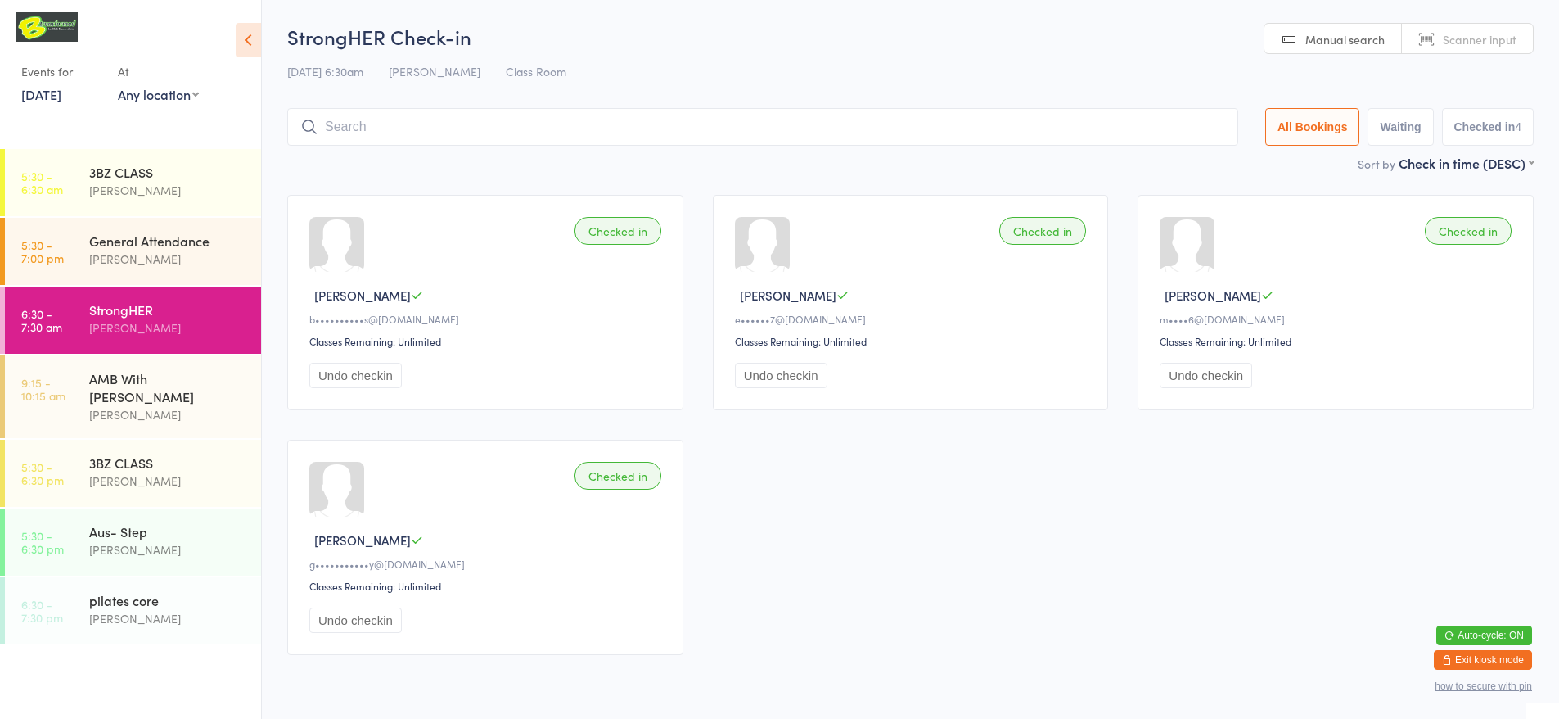
click at [1419, 40] on link "Scanner input" at bounding box center [1467, 39] width 131 height 31
type input "220175"
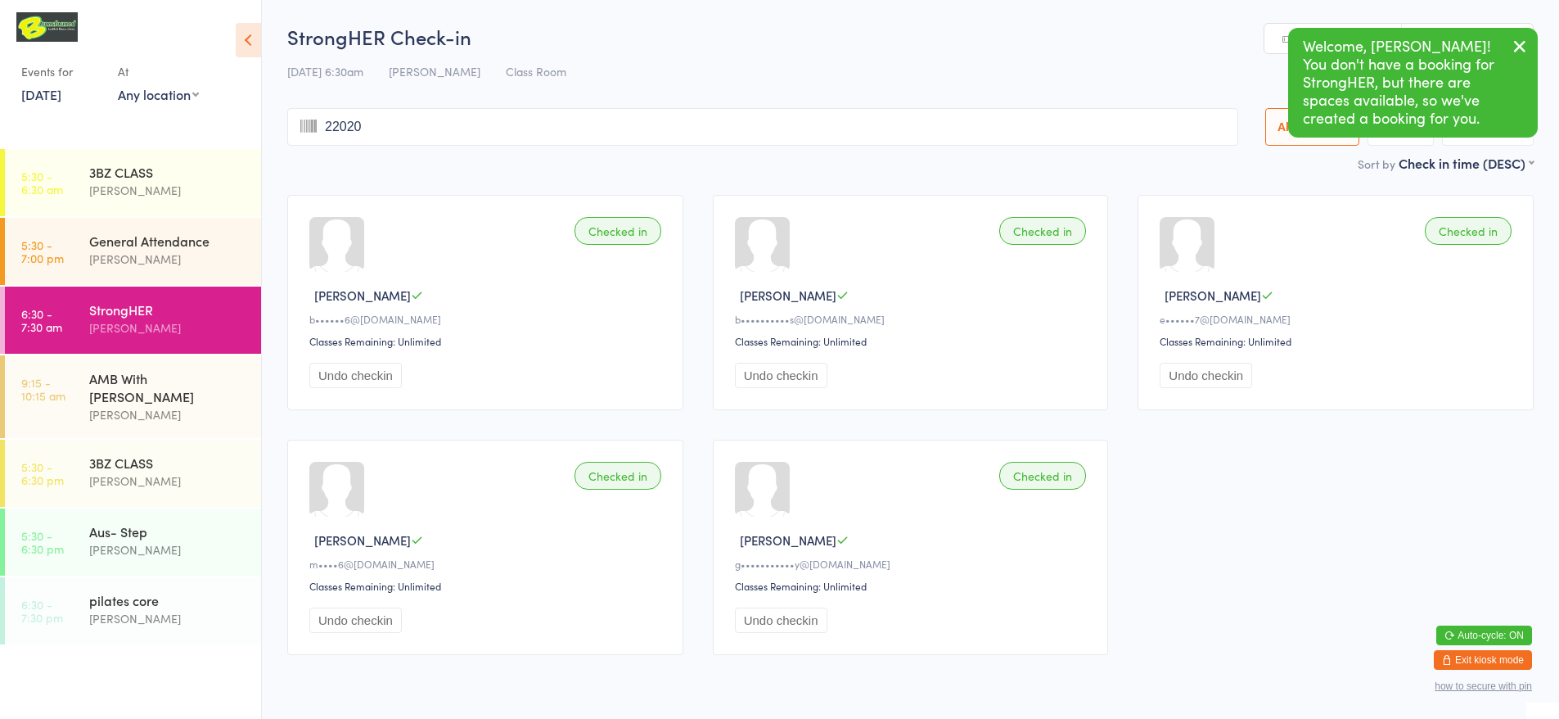
type input "220205"
type input "220159"
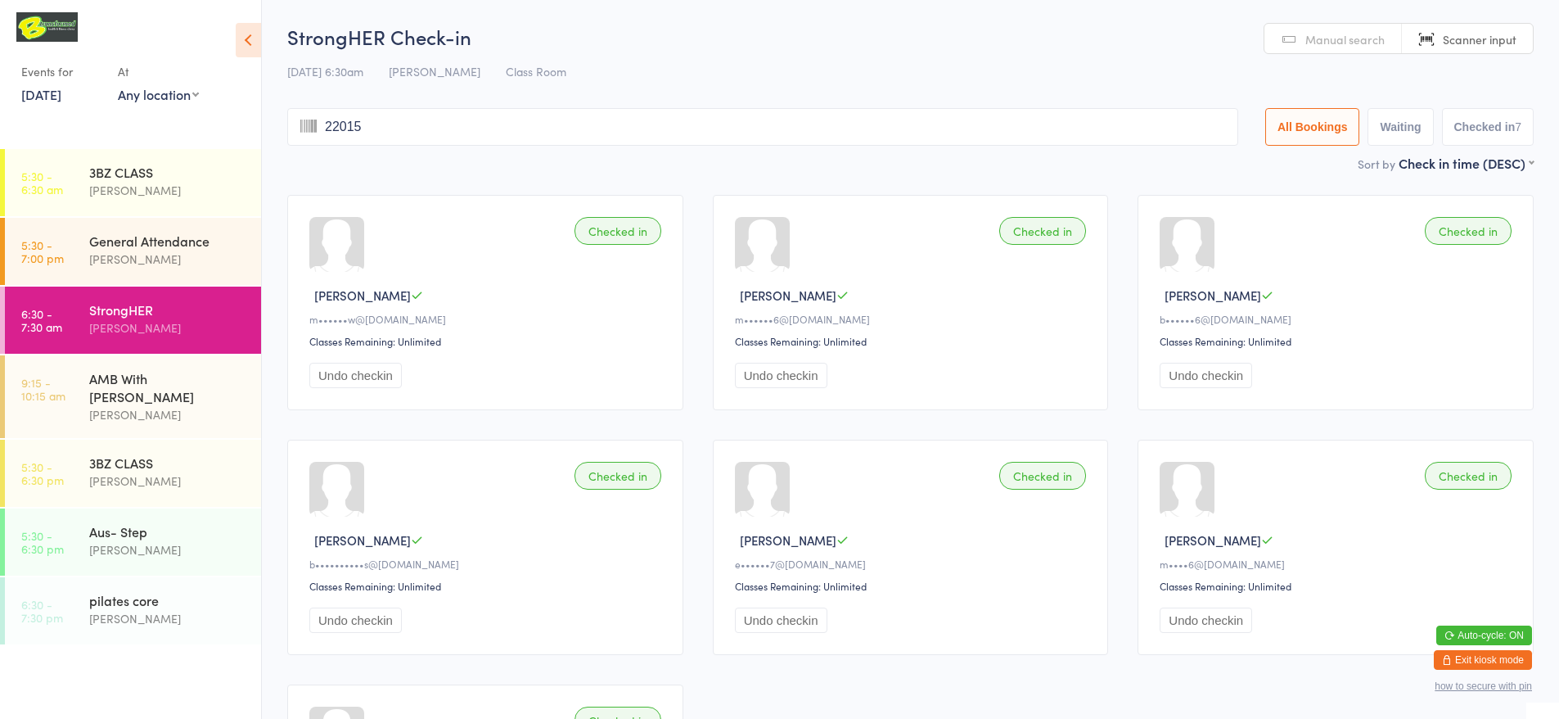
type input "220150"
type input "220126"
click at [183, 183] on div "[PERSON_NAME]" at bounding box center [168, 190] width 158 height 19
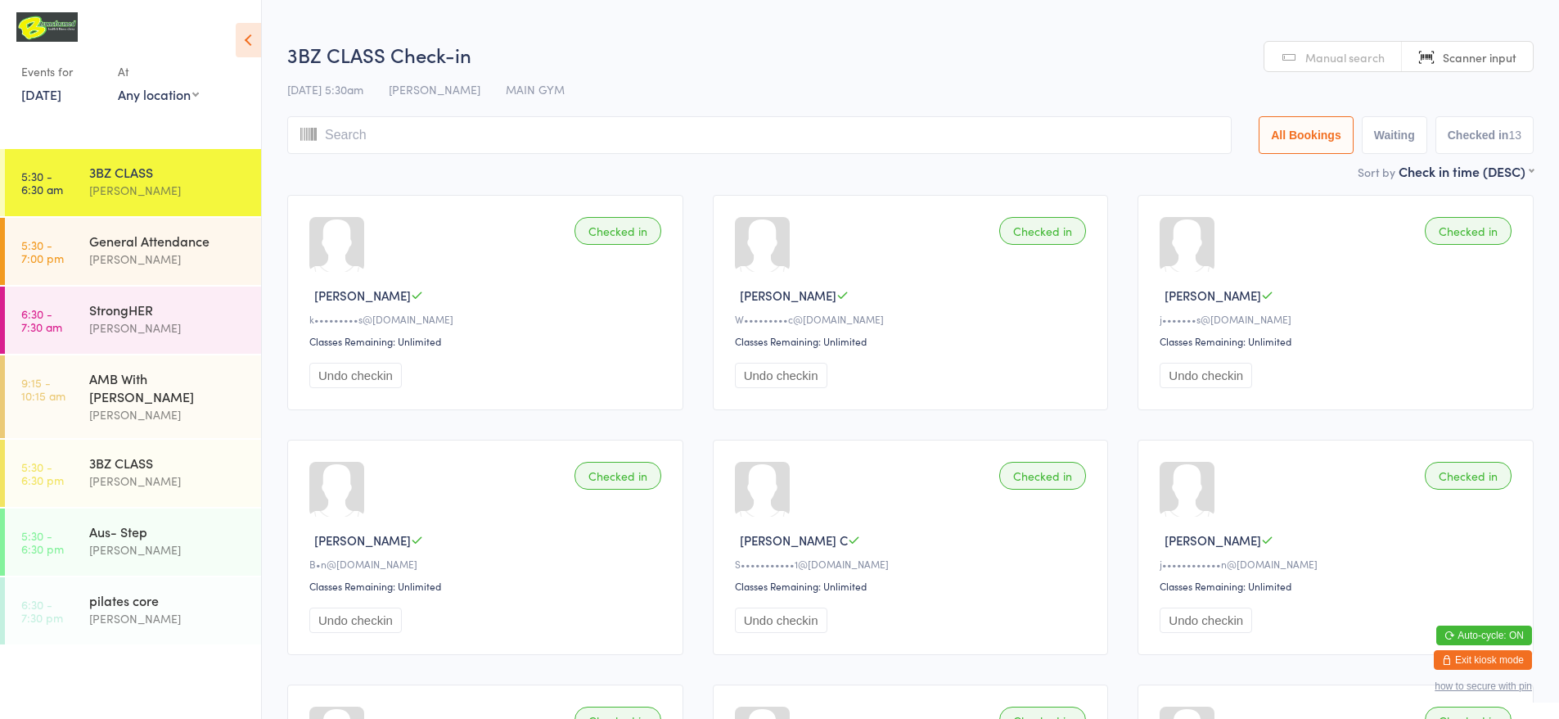
click at [1352, 66] on link "Manual search" at bounding box center [1332, 57] width 137 height 31
click at [380, 142] on input "search" at bounding box center [759, 135] width 944 height 38
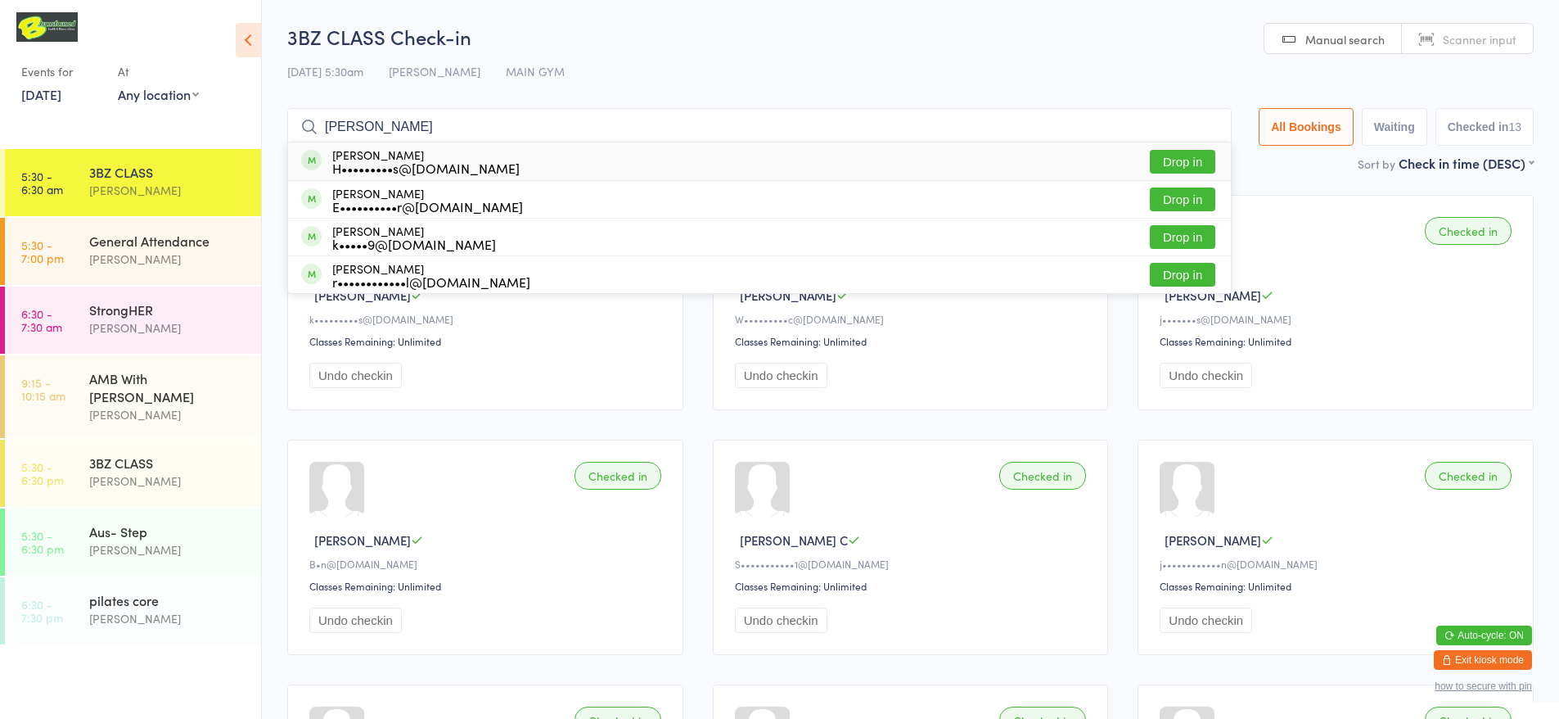
type input "[PERSON_NAME]"
click at [644, 172] on div "[PERSON_NAME] H•••••••••s@[DOMAIN_NAME] Drop in" at bounding box center [759, 161] width 943 height 38
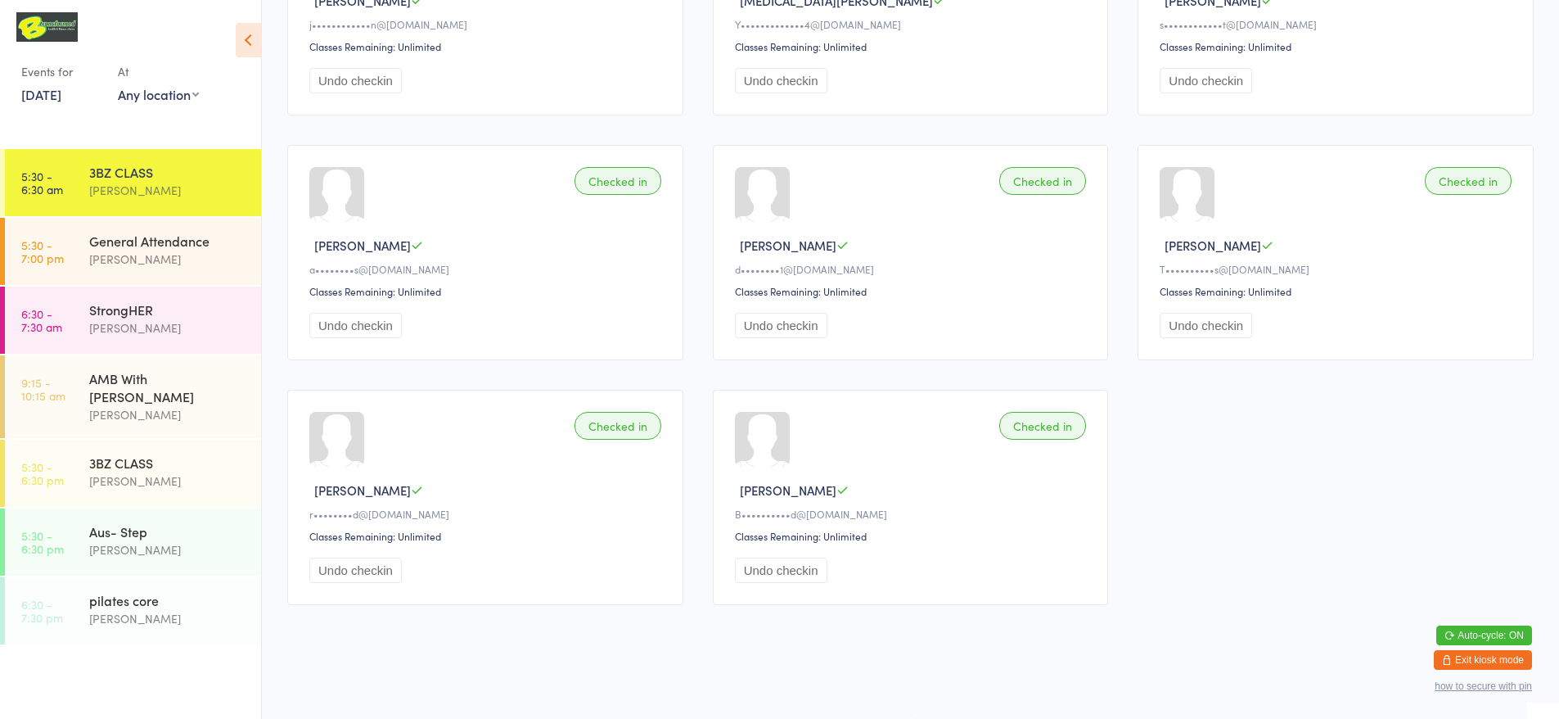
scroll to position [65, 0]
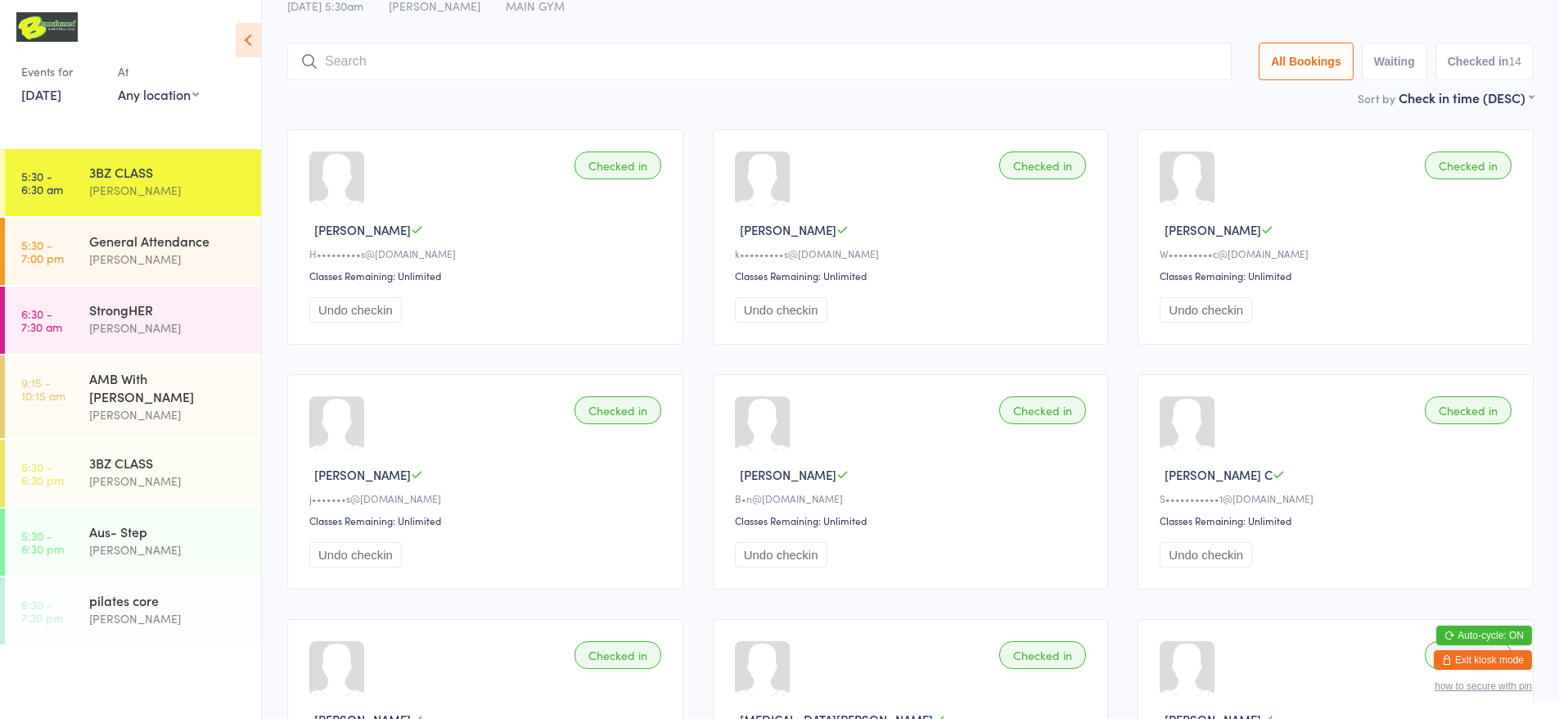
click at [627, 60] on input "search" at bounding box center [759, 62] width 944 height 38
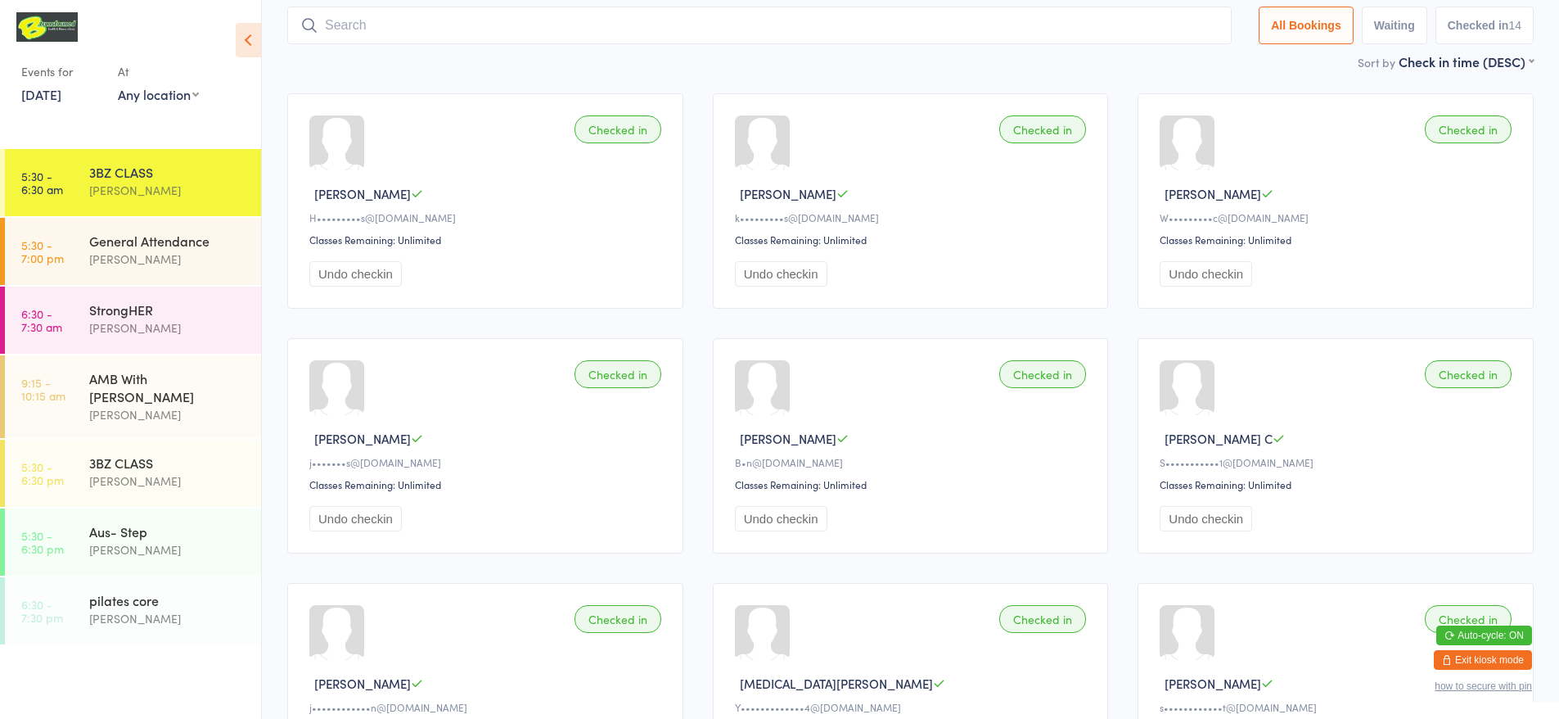
scroll to position [108, 0]
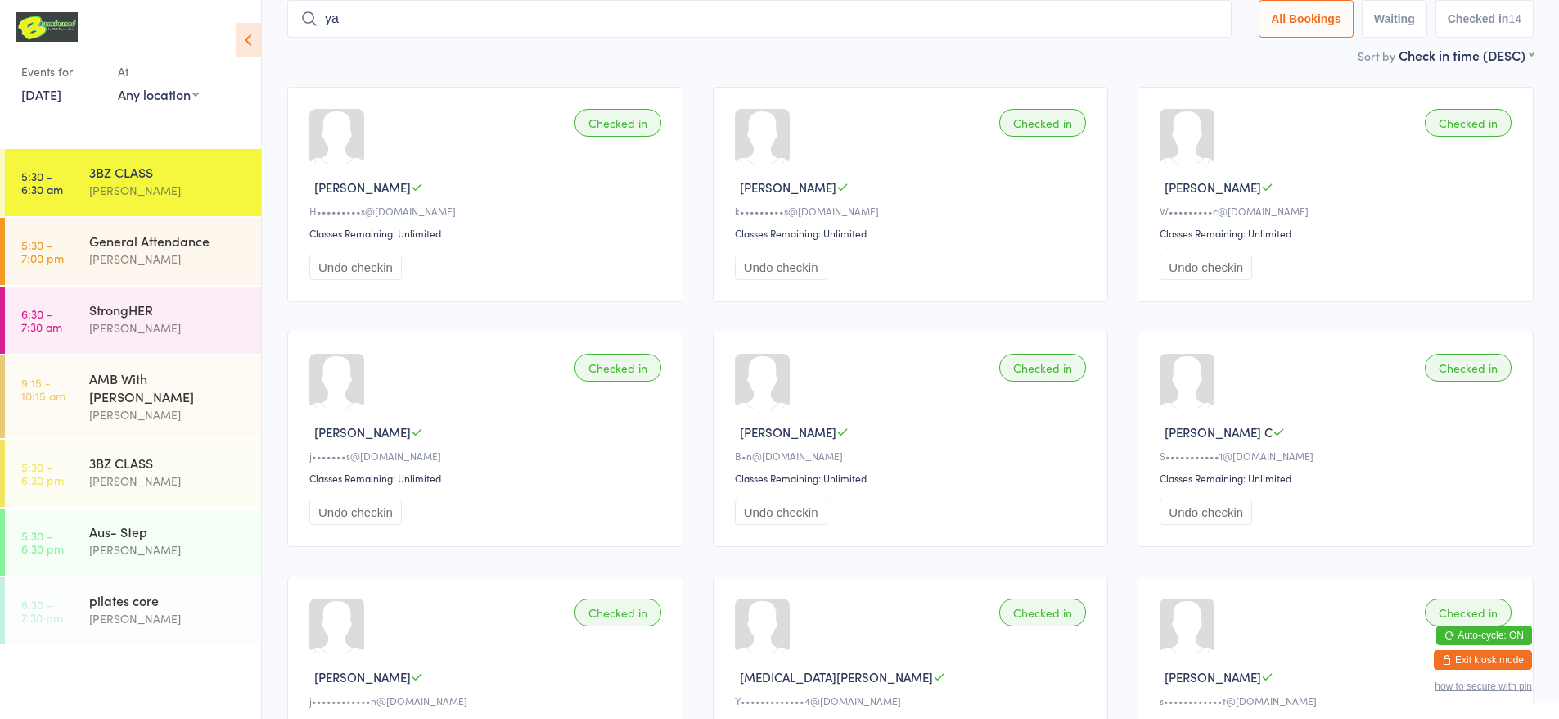
type input "yas"
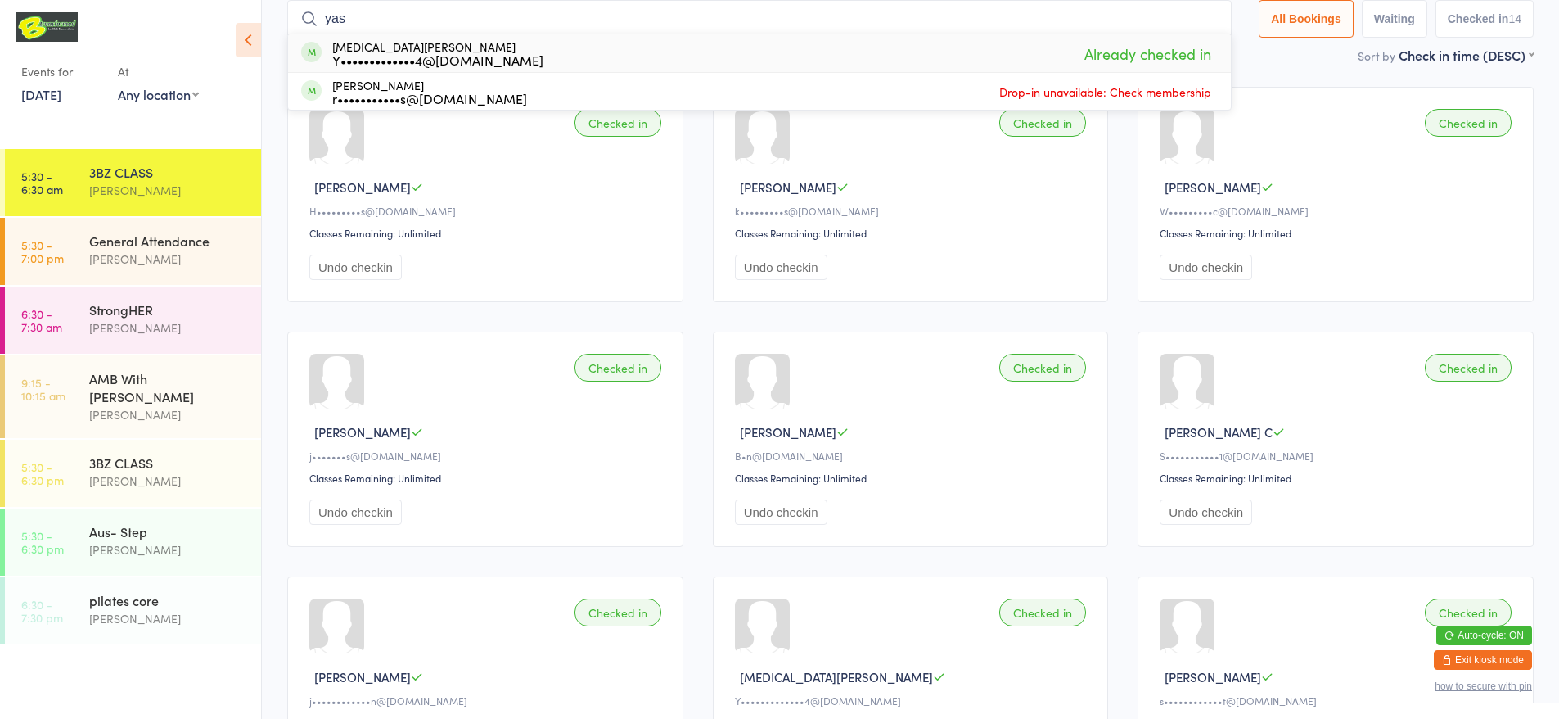
click at [1201, 29] on input "yas" at bounding box center [759, 19] width 944 height 38
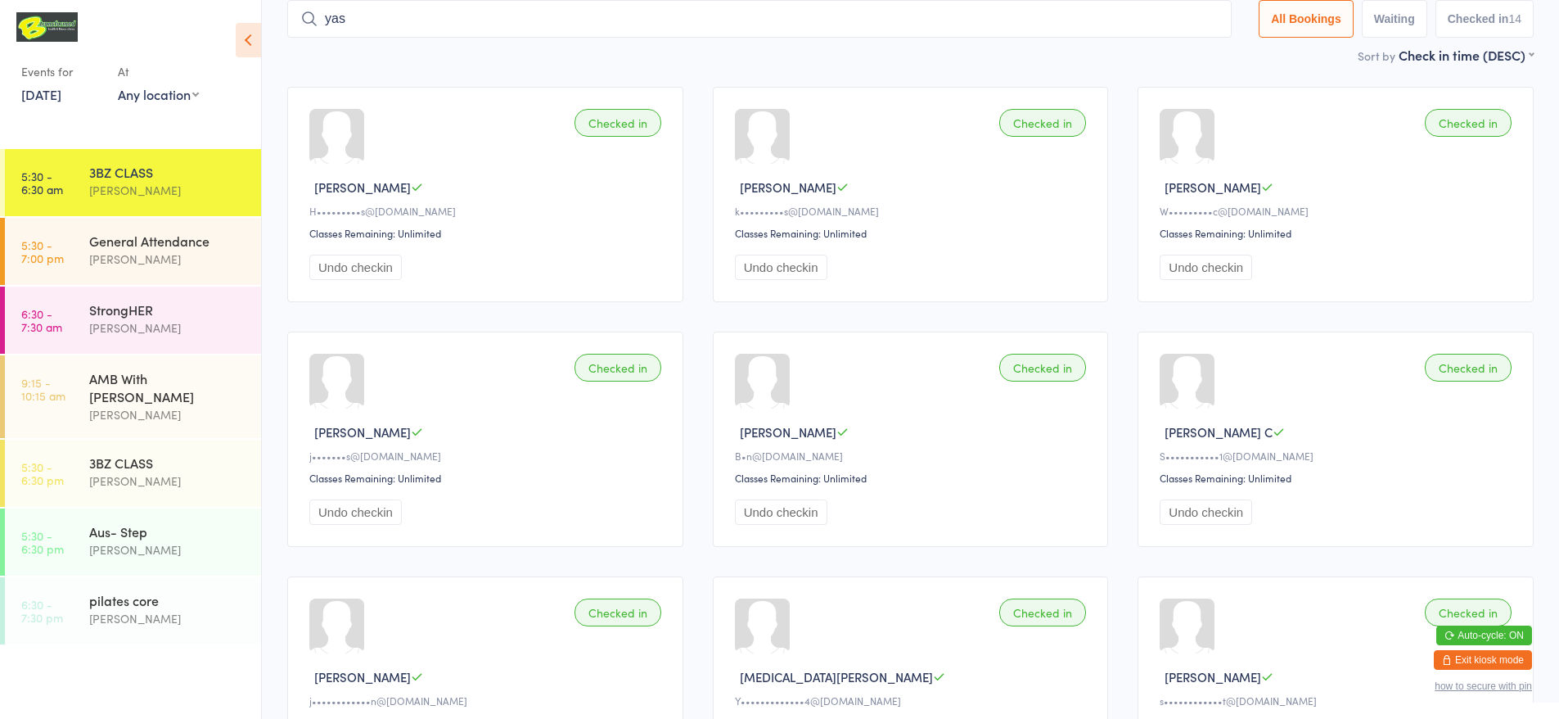
click at [1207, 20] on input "yas" at bounding box center [759, 19] width 944 height 38
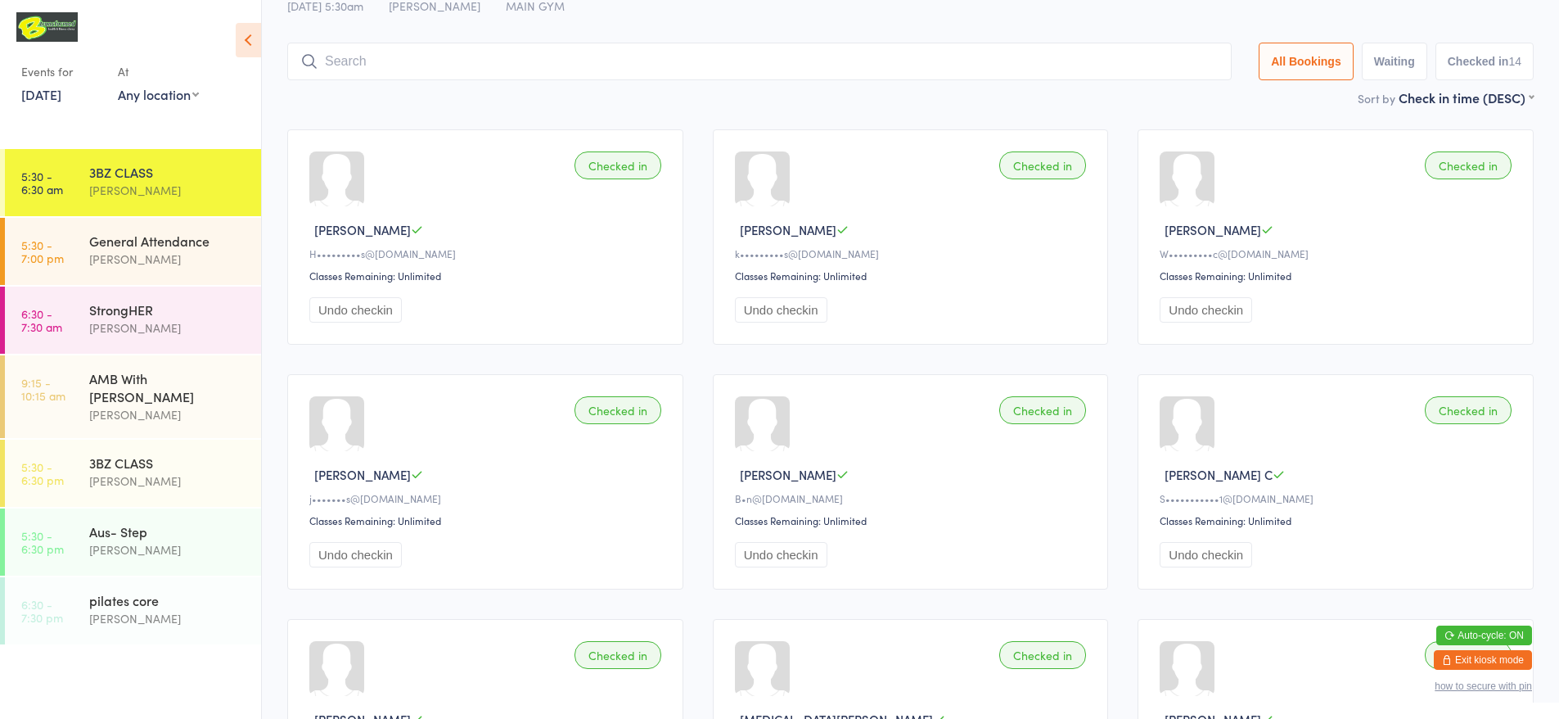
scroll to position [784, 0]
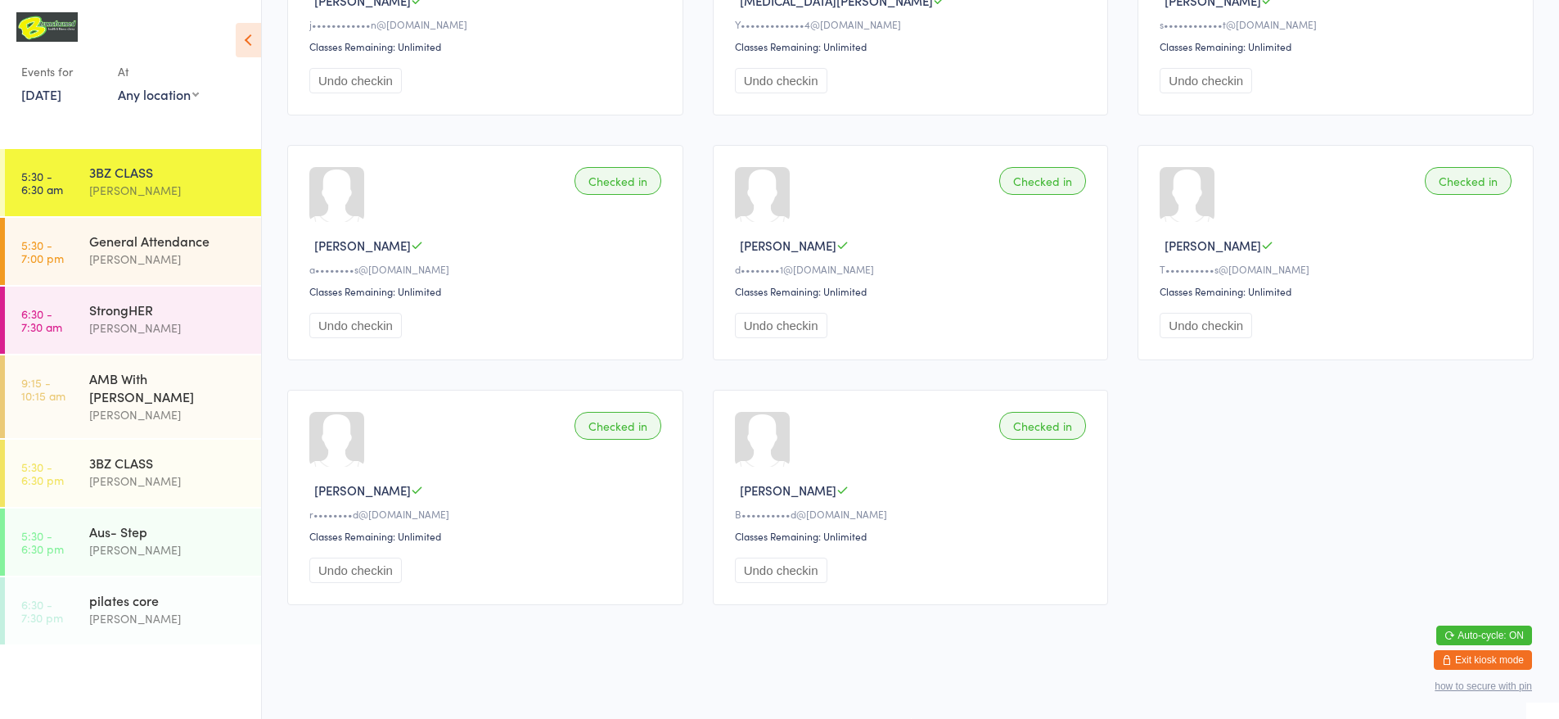
click at [760, 569] on button "Undo checkin" at bounding box center [781, 569] width 92 height 25
click at [142, 259] on div "[PERSON_NAME]" at bounding box center [168, 259] width 158 height 19
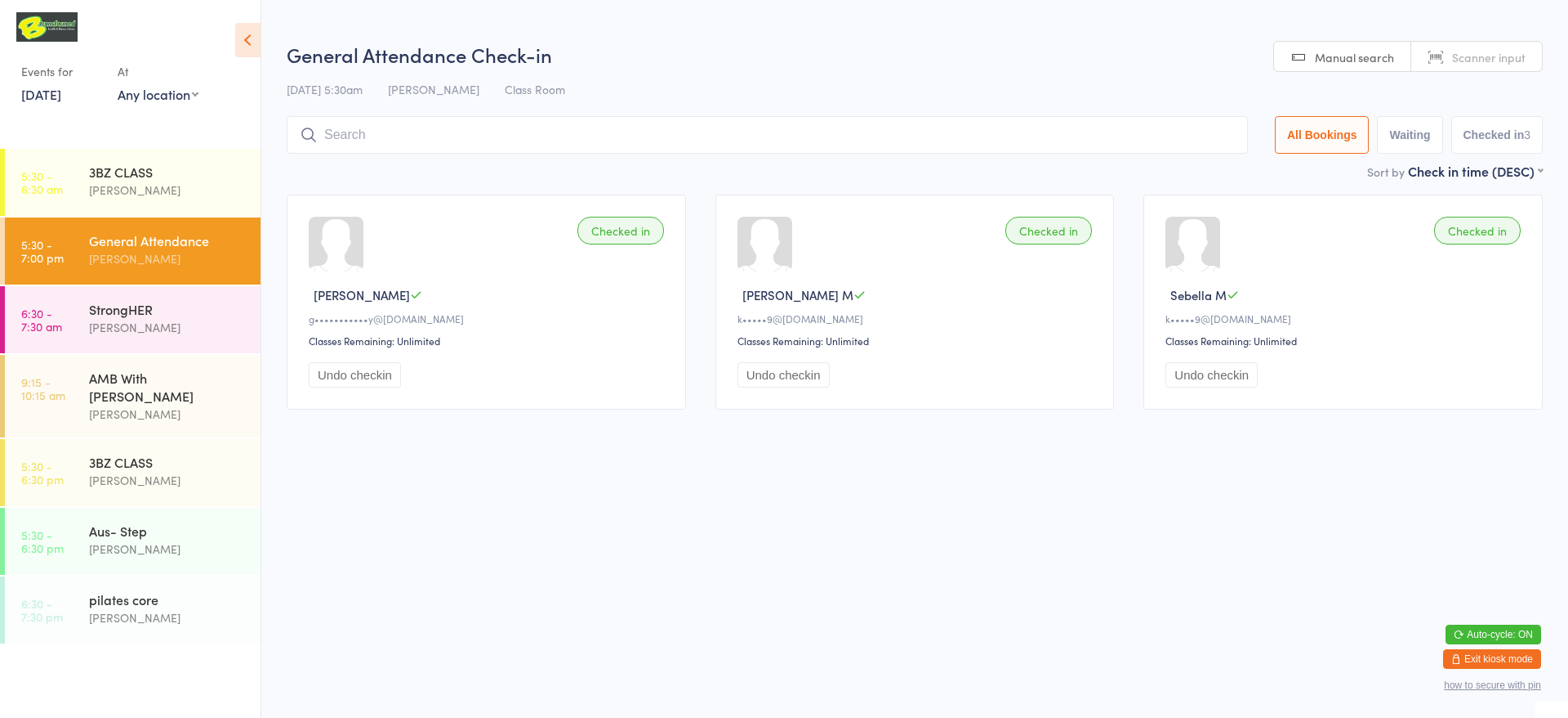
click at [537, 139] on input "search" at bounding box center [767, 135] width 961 height 38
type input "g"
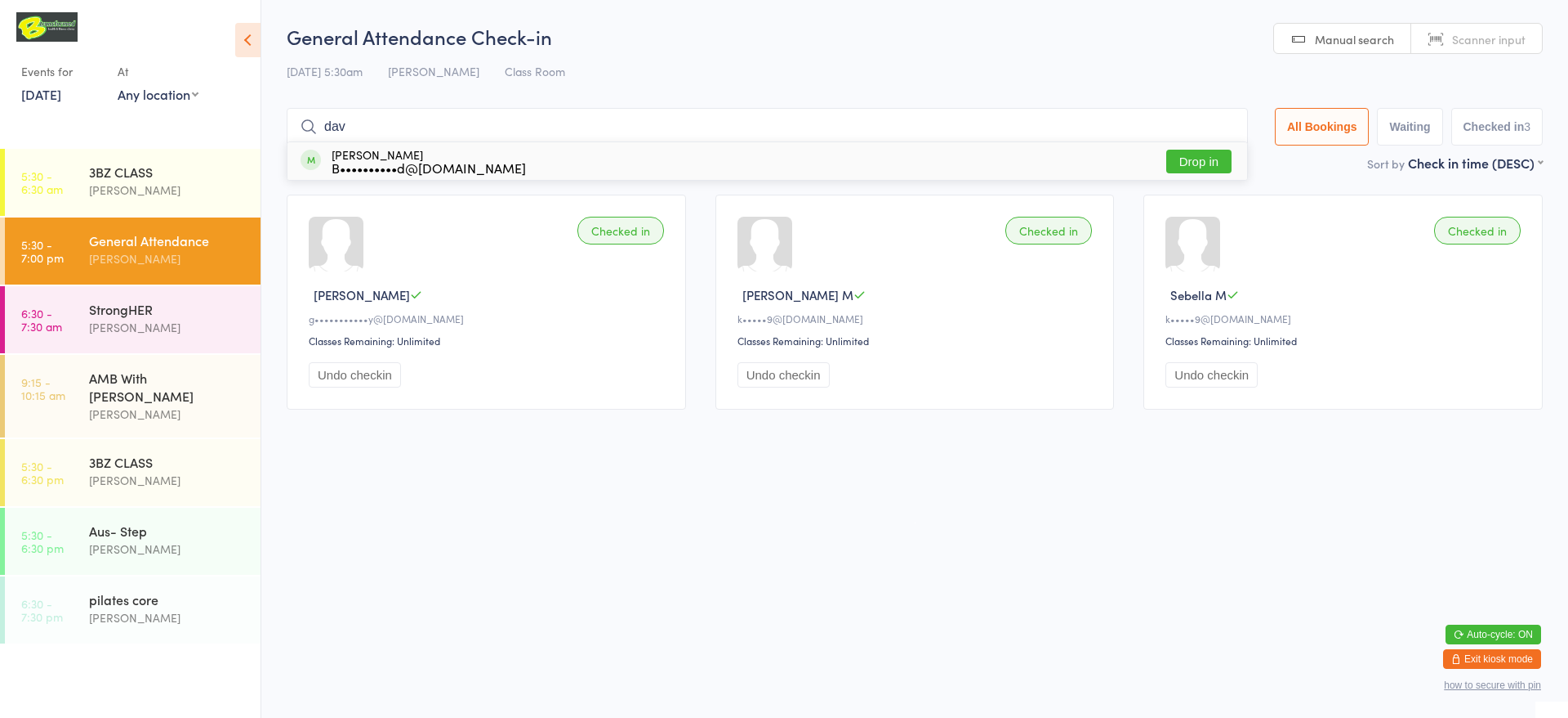
type input "dav"
click at [561, 154] on div "[PERSON_NAME] B••••••••••d@[DOMAIN_NAME] Drop in" at bounding box center [768, 161] width 960 height 38
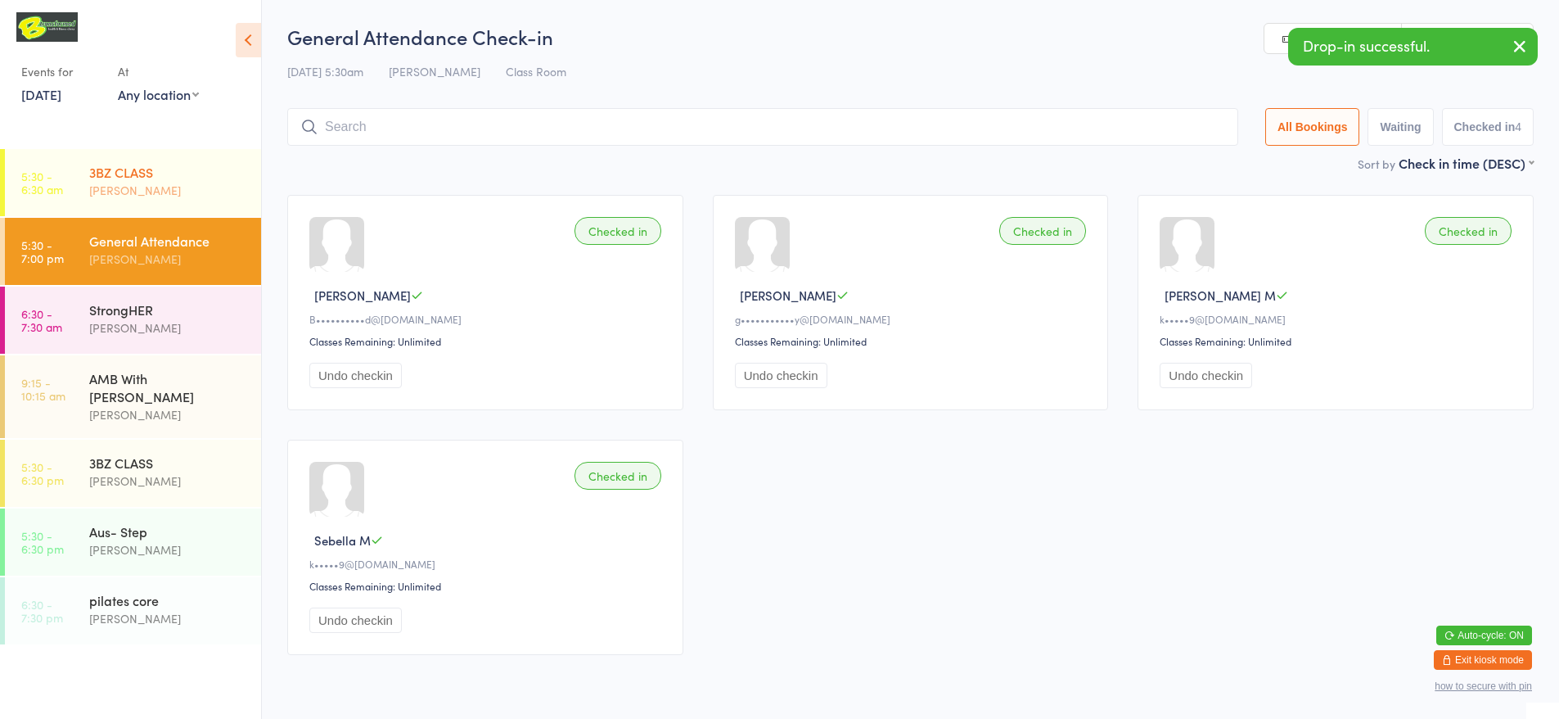
click at [75, 178] on link "5:30 - 6:30 am 3BZ CLASS [PERSON_NAME]" at bounding box center [133, 182] width 256 height 67
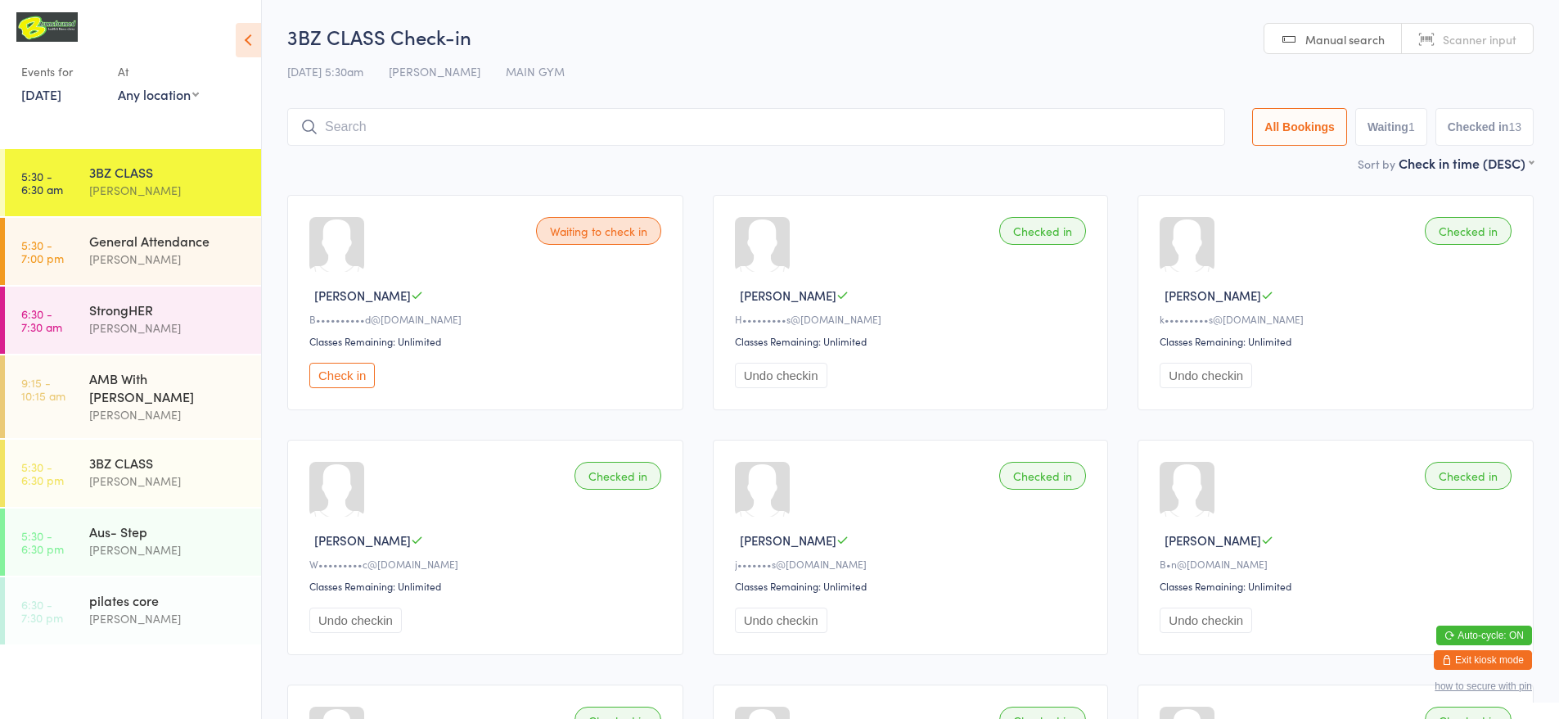
click at [593, 134] on input "search" at bounding box center [756, 127] width 938 height 38
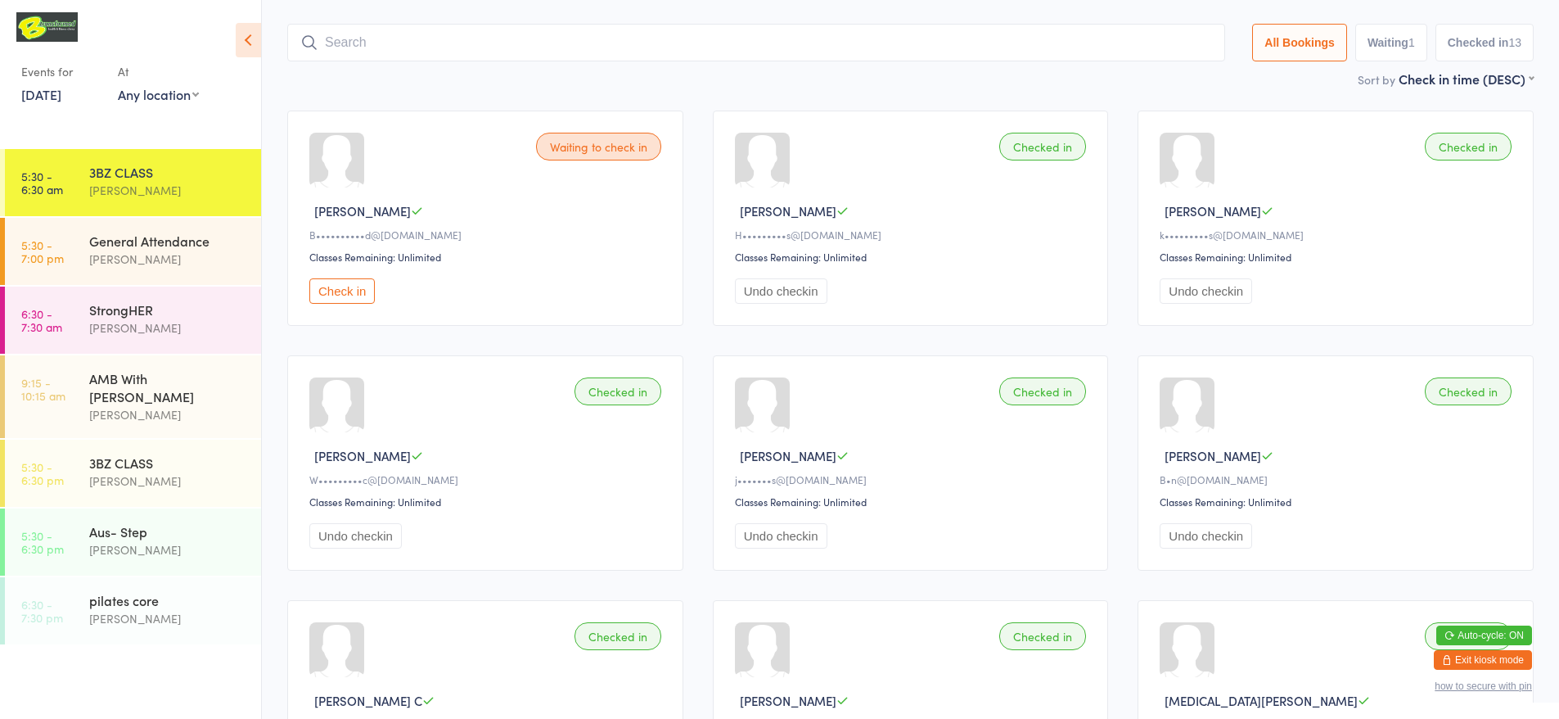
scroll to position [108, 0]
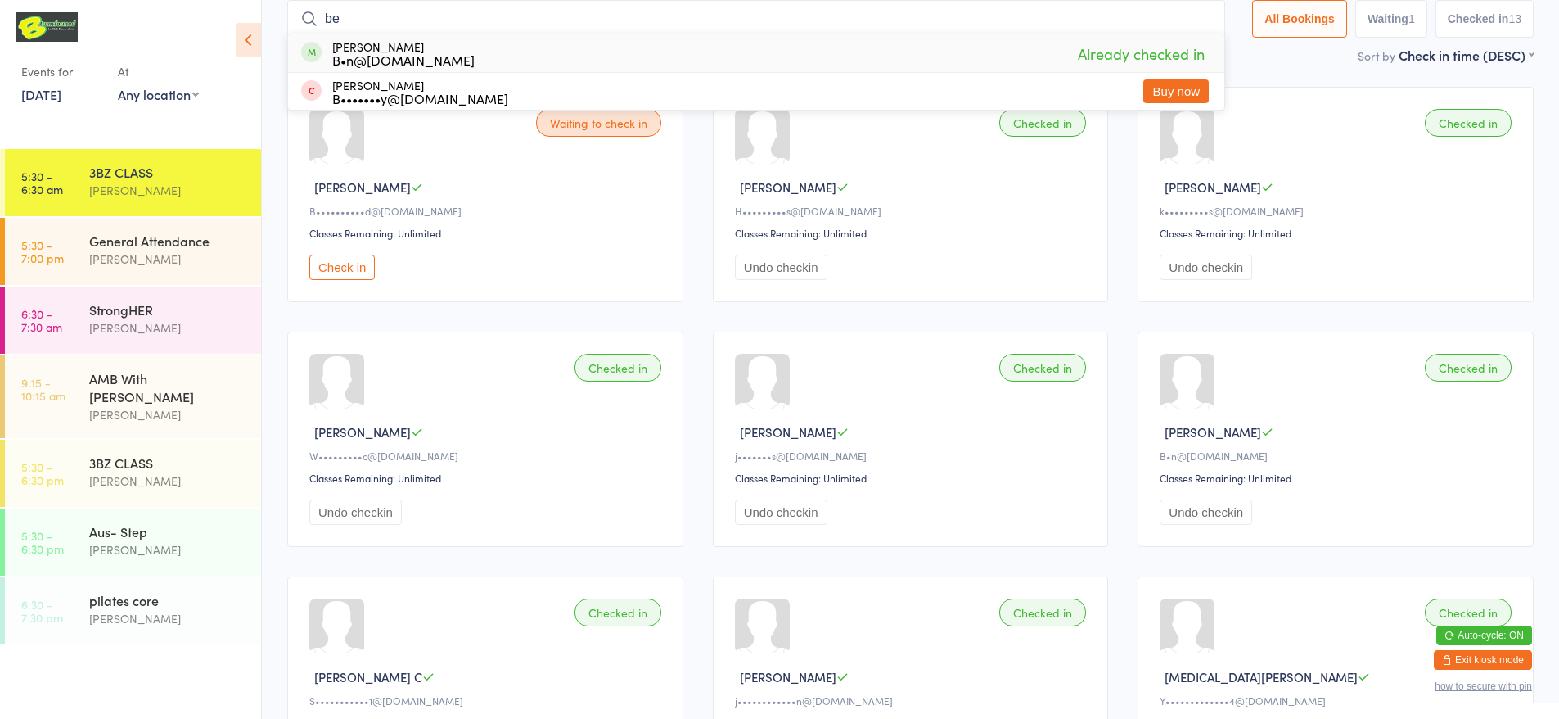
type input "b"
type input "d"
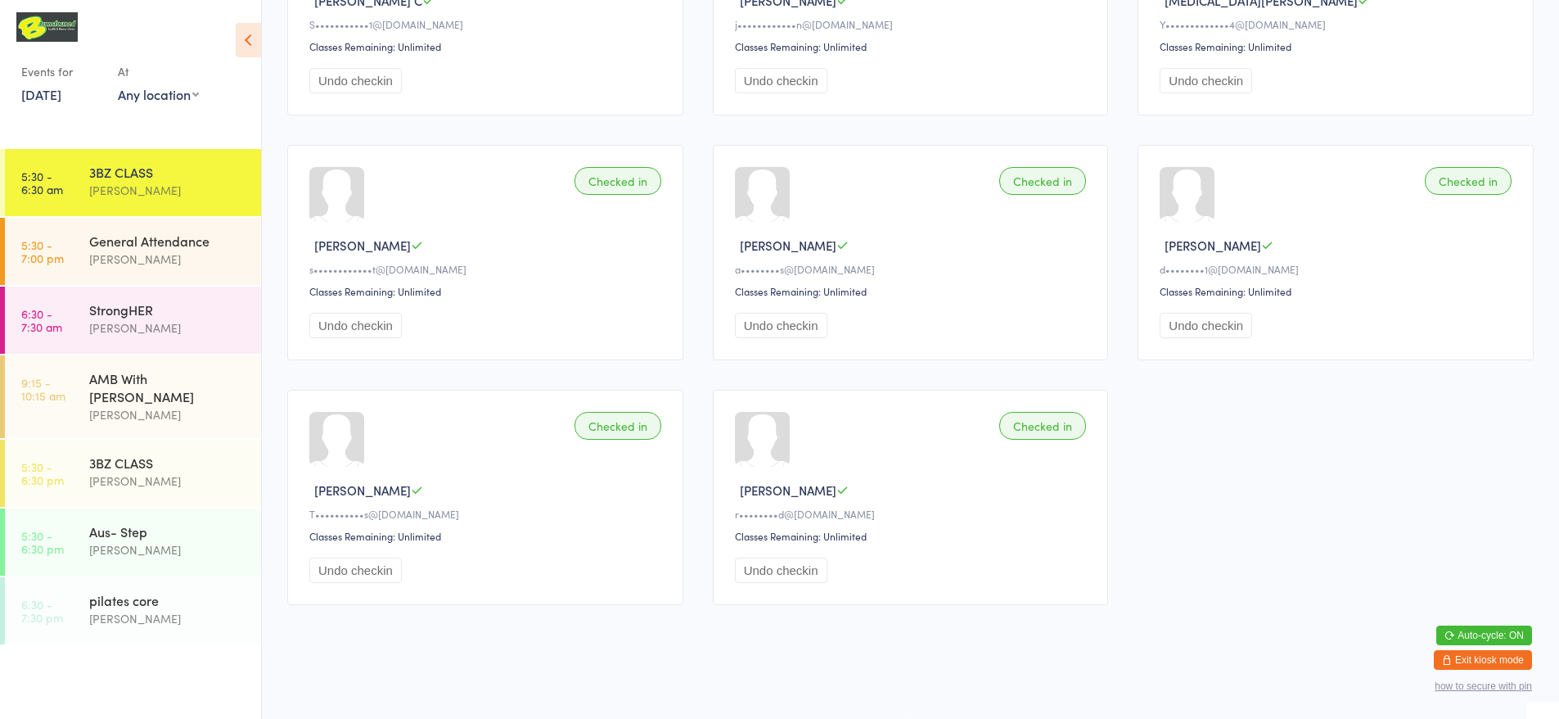
scroll to position [65, 0]
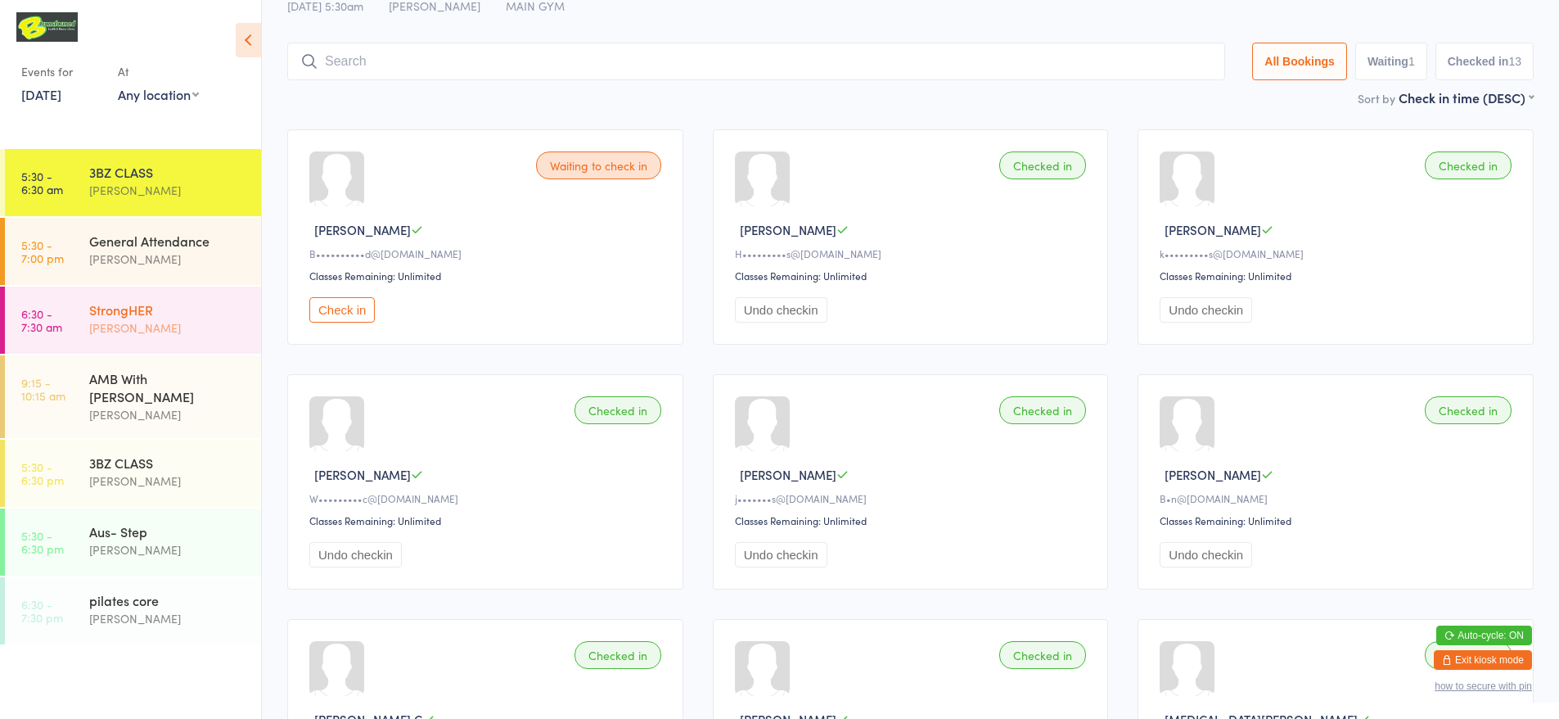
click at [124, 327] on div "[PERSON_NAME]" at bounding box center [168, 327] width 158 height 19
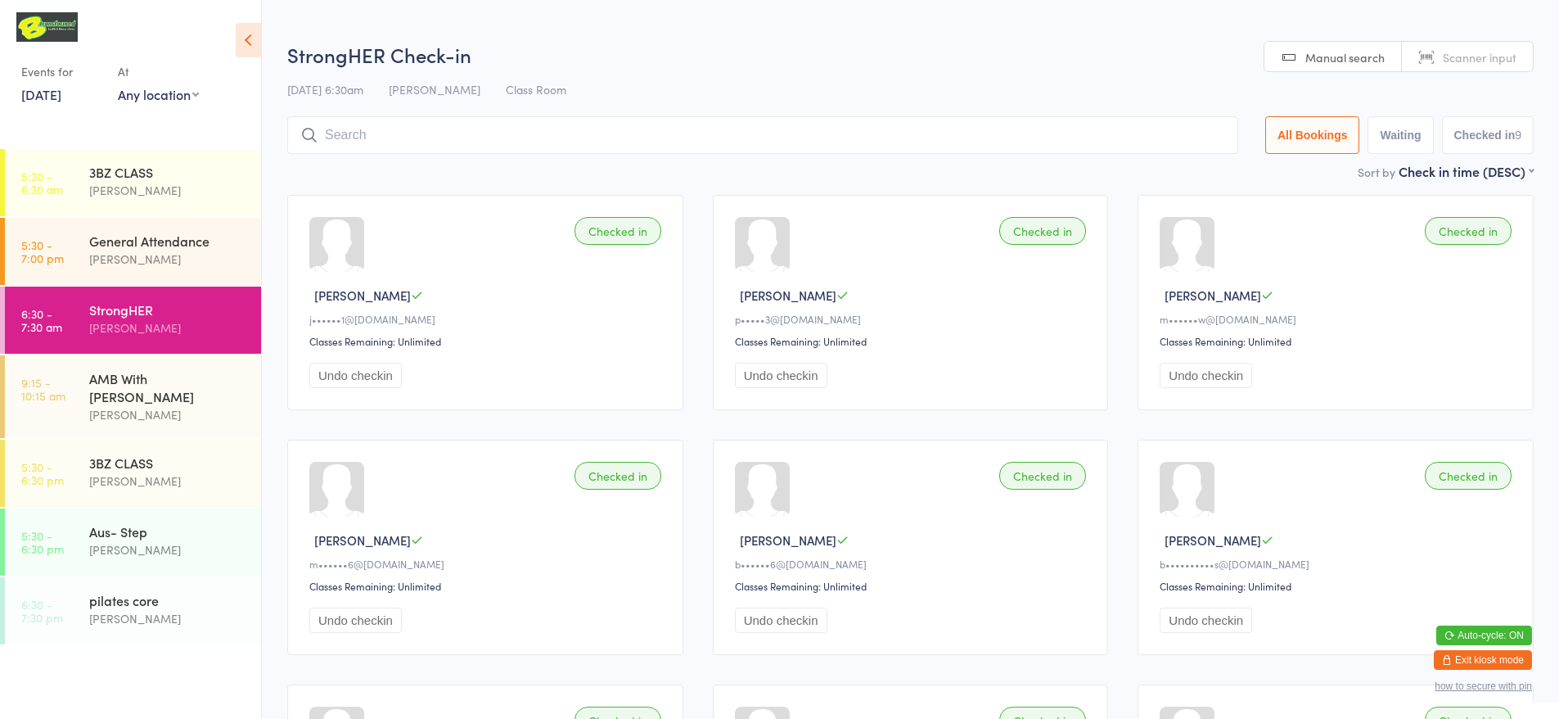
click at [1449, 47] on link "Scanner input" at bounding box center [1467, 57] width 131 height 31
